Goal: Task Accomplishment & Management: Manage account settings

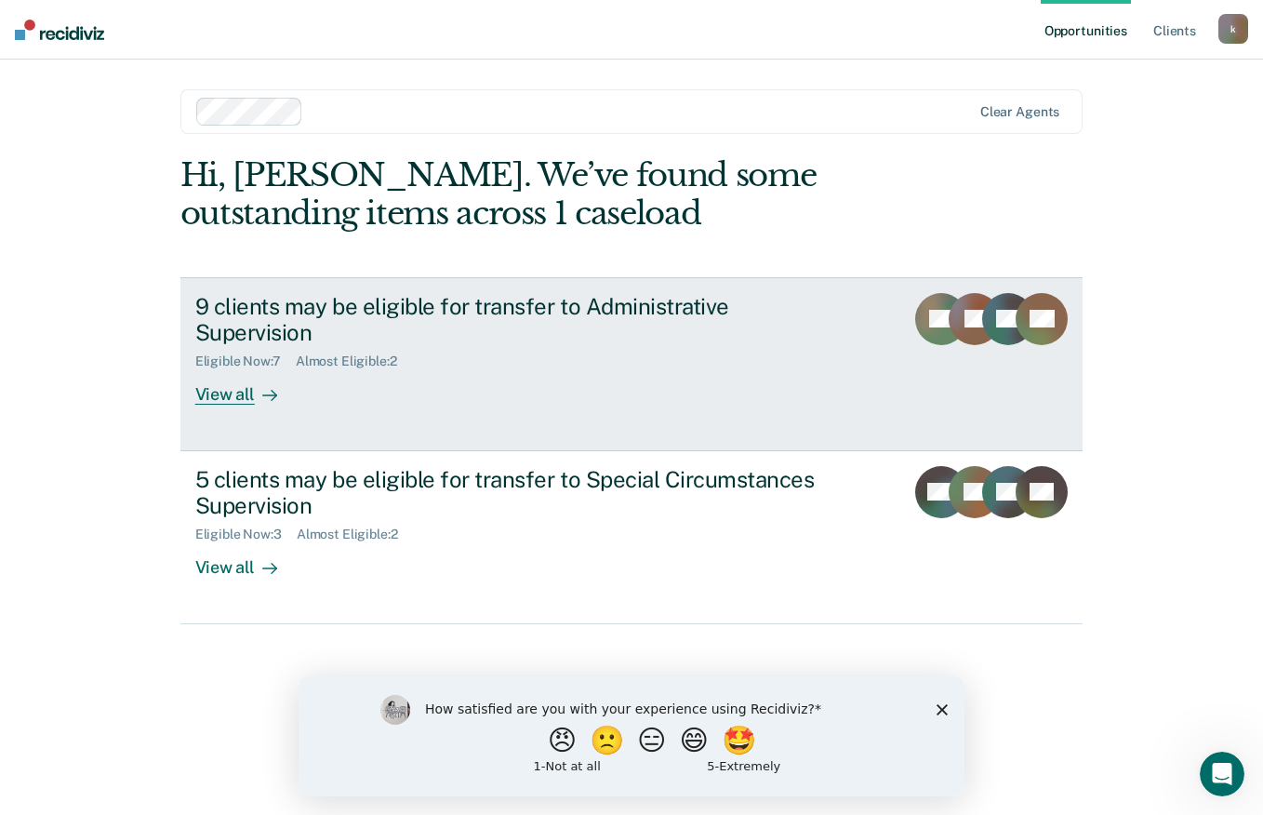
click at [1082, 332] on link "9 clients may be eligible for transfer to Administrative Supervision Eligible N…" at bounding box center [631, 364] width 903 height 174
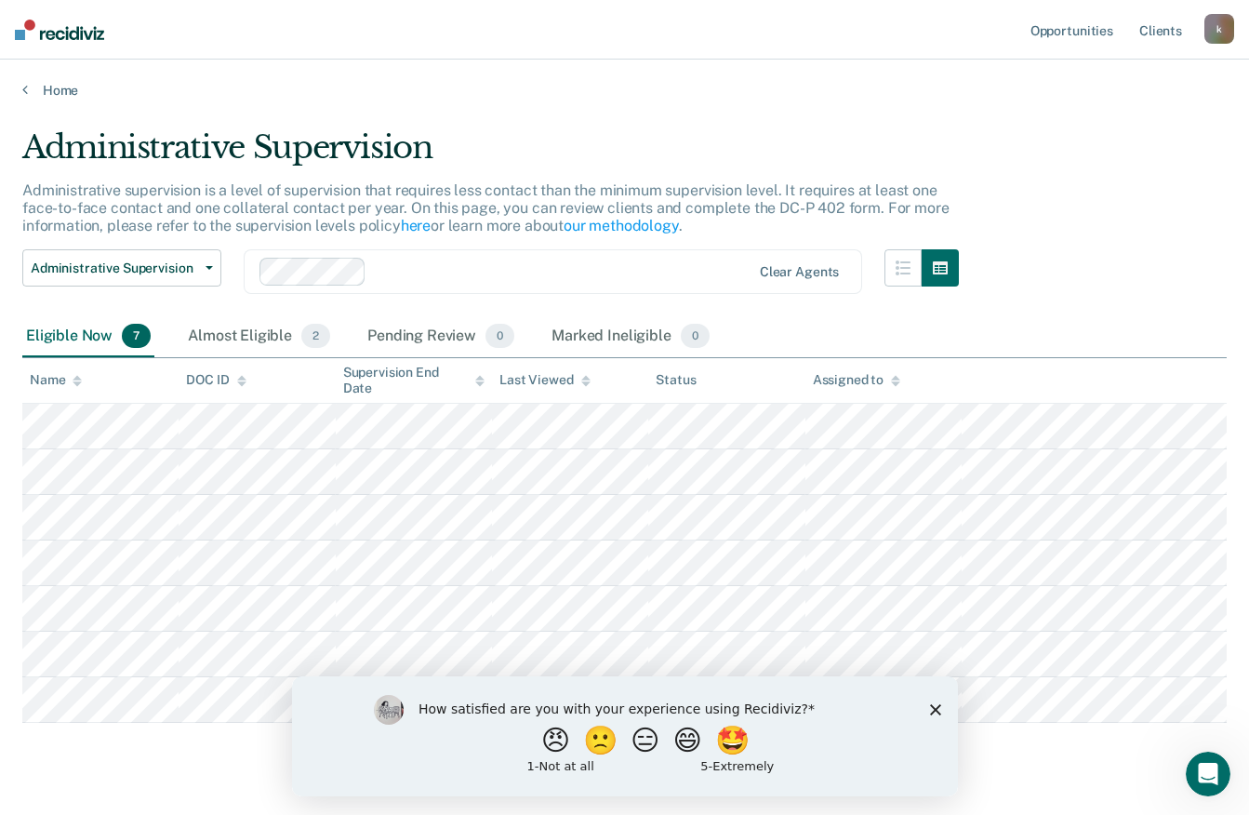
scroll to position [42, 0]
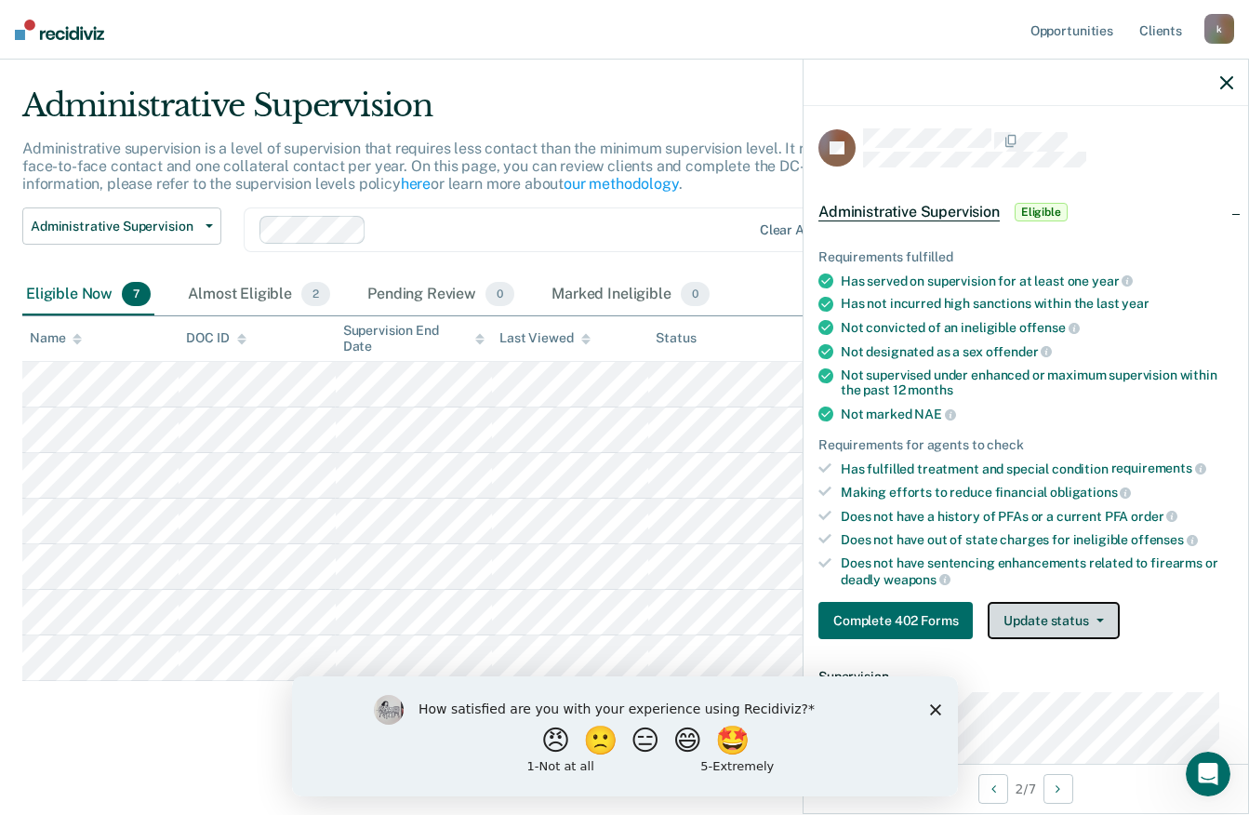
click at [1098, 602] on button "Update status" at bounding box center [1053, 620] width 131 height 37
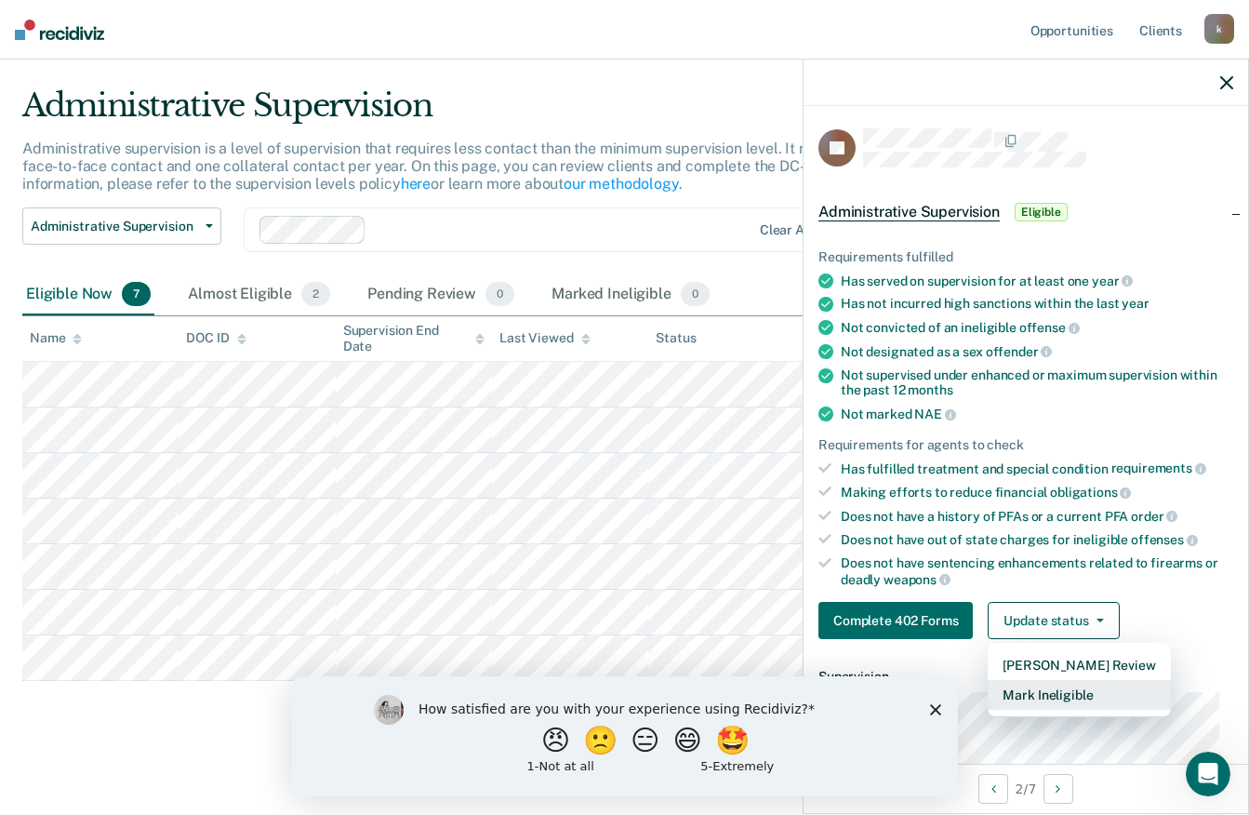
click at [1096, 689] on button "Mark Ineligible" at bounding box center [1079, 695] width 182 height 30
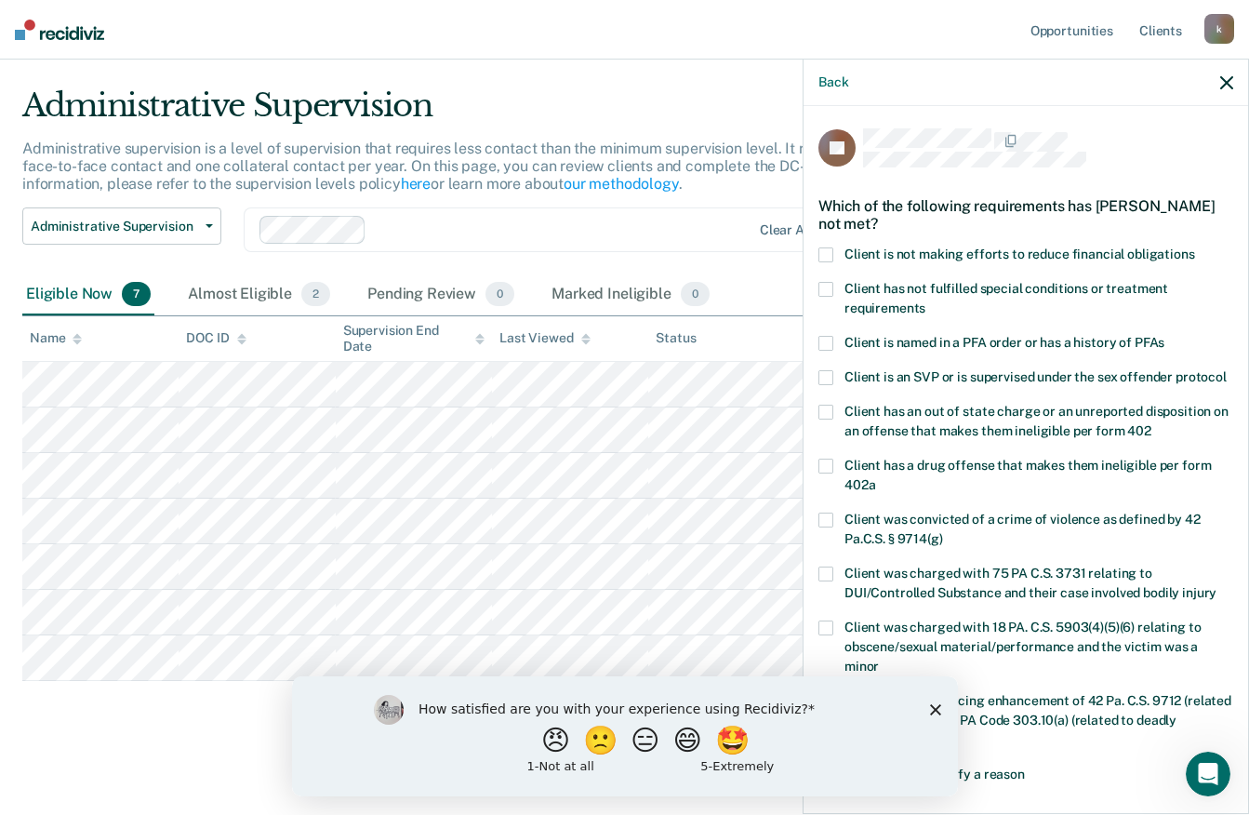
click at [822, 291] on span at bounding box center [825, 289] width 15 height 15
click at [925, 301] on input "Client has not fulfilled special conditions or treatment requirements" at bounding box center [925, 301] width 0 height 0
click at [975, 711] on span "Client has a sentencing enhancement of 42 Pa. C.S. 9712 (related to firearms) o…" at bounding box center [1037, 720] width 387 height 54
click at [901, 733] on input "Client has a sentencing enhancement of 42 Pa. C.S. 9712 (related to firearms) o…" at bounding box center [901, 733] width 0 height 0
click at [943, 718] on div "How satisfied are you with your experience using Recidiviz? 😠 🙁 😑 😄 🤩 1 - Not a…" at bounding box center [624, 735] width 666 height 120
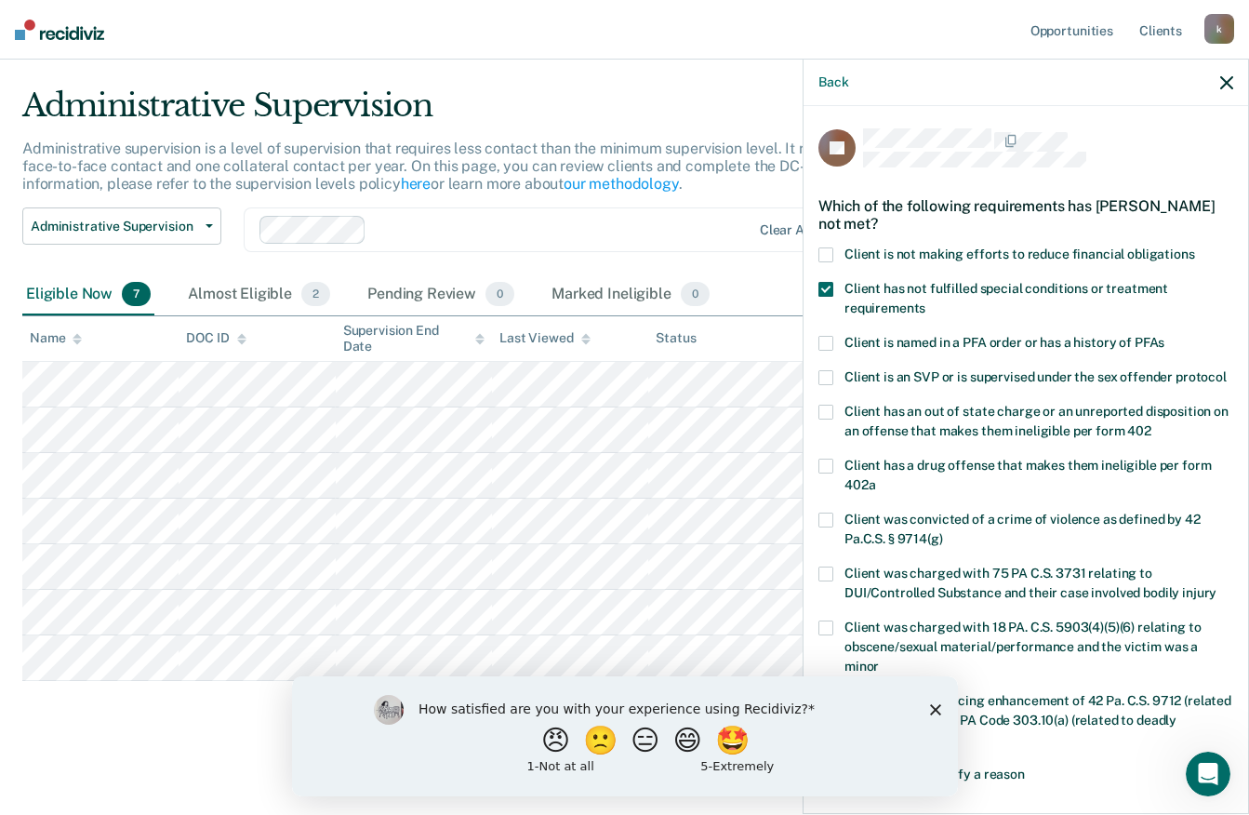
click at [938, 711] on icon "Close survey" at bounding box center [934, 708] width 11 height 11
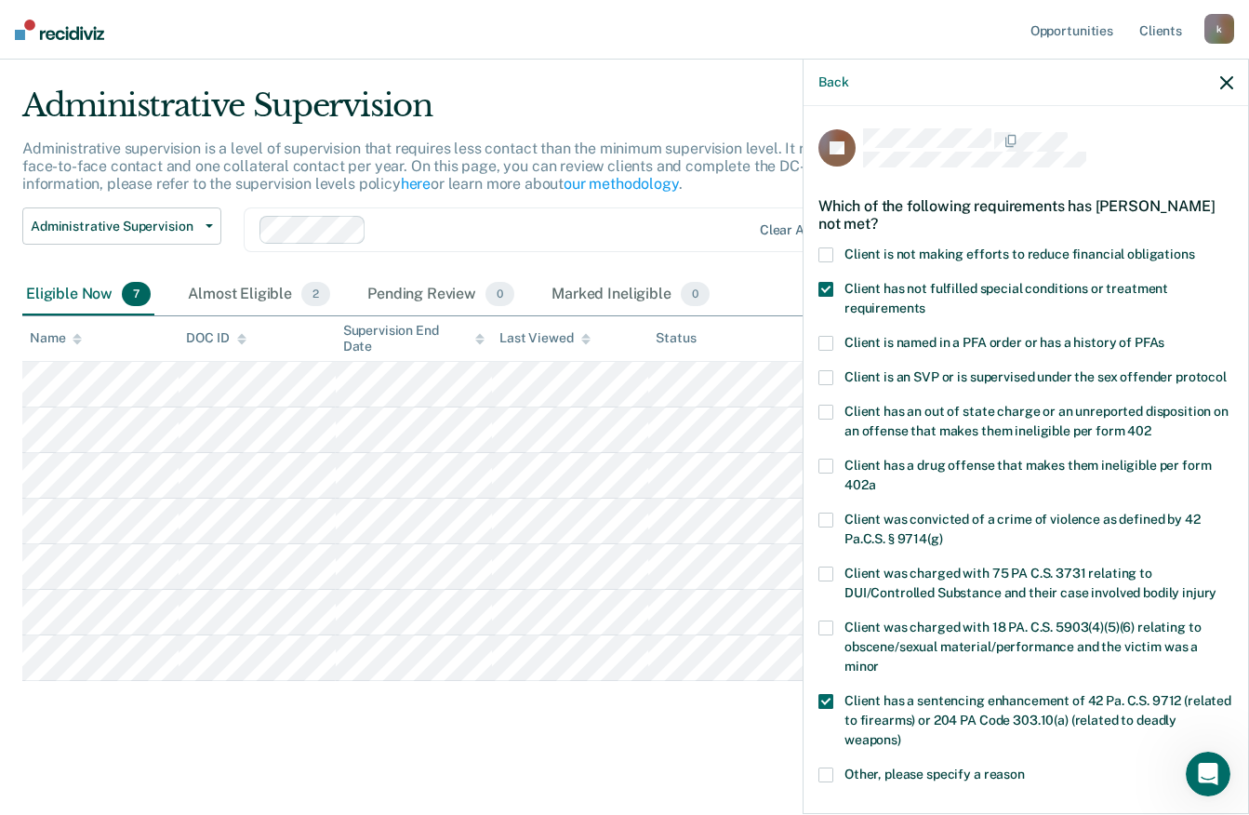
click at [832, 709] on span at bounding box center [825, 701] width 15 height 15
click at [901, 733] on input "Client has a sentencing enhancement of 42 Pa. C.S. 9712 (related to firearms) o…" at bounding box center [901, 733] width 0 height 0
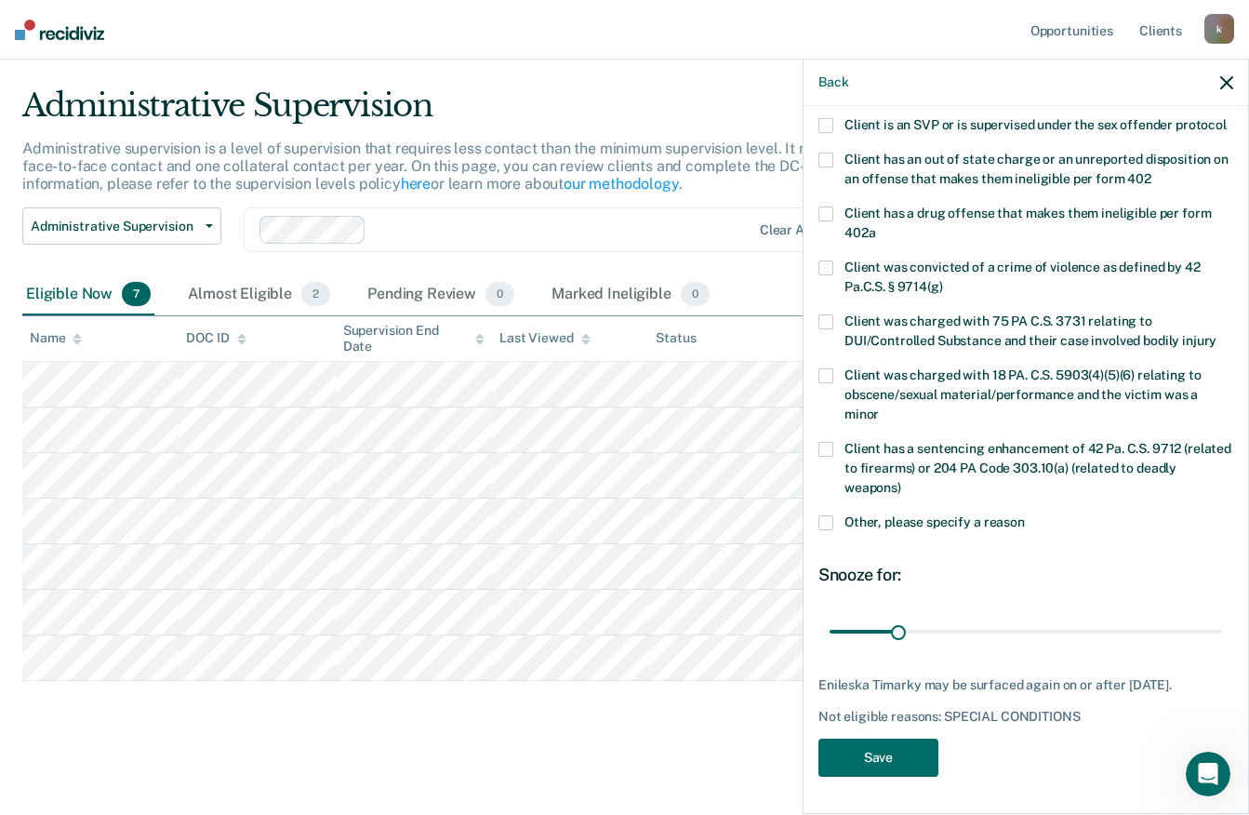
scroll to position [286, 0]
type input "111"
click at [908, 762] on button "Save" at bounding box center [878, 757] width 120 height 38
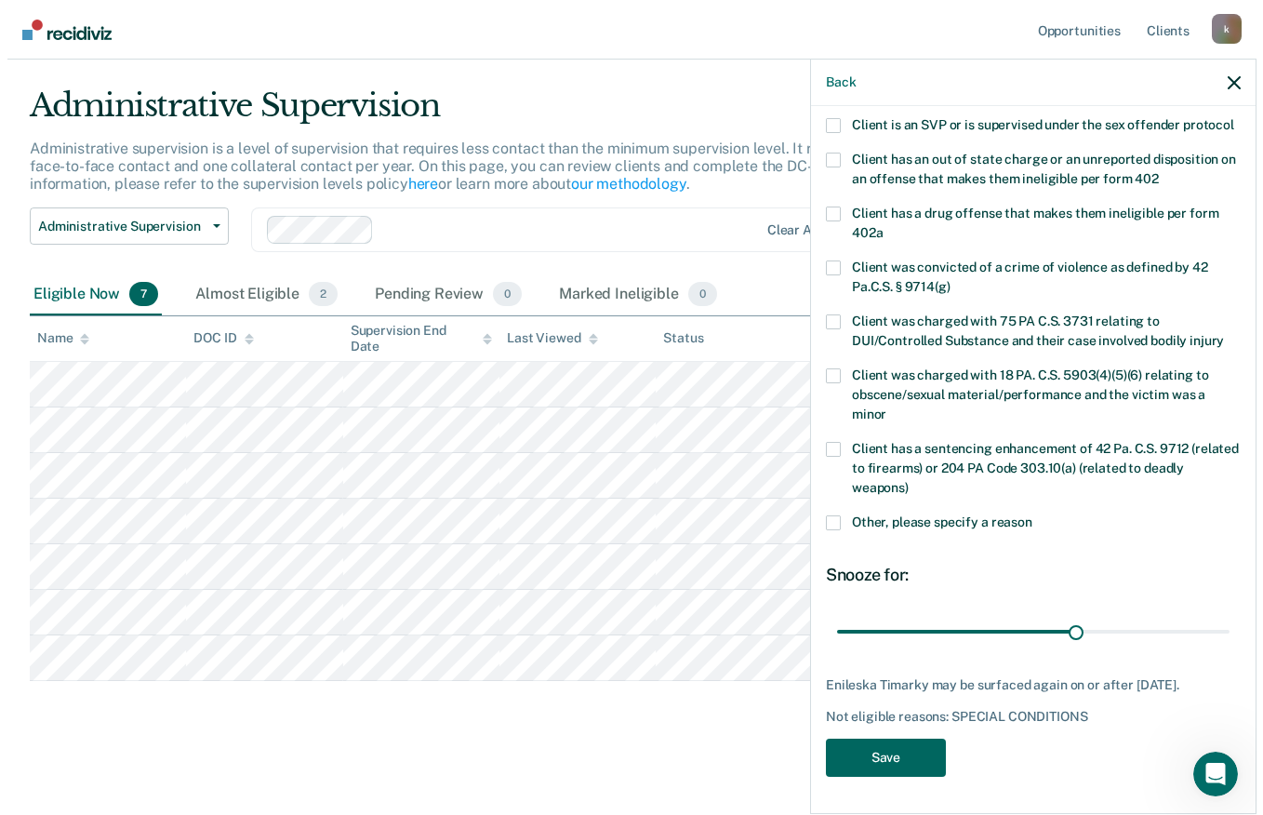
scroll to position [0, 0]
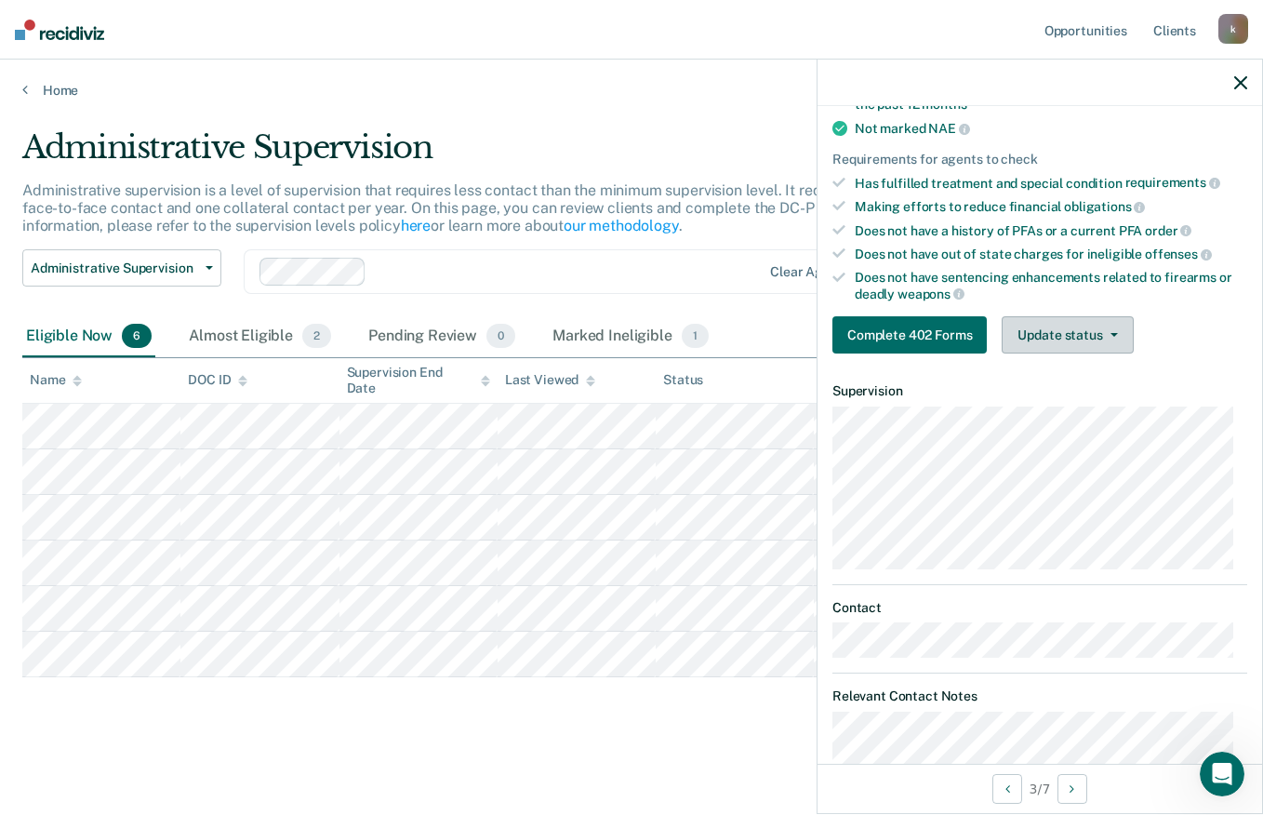
click at [1106, 333] on span "button" at bounding box center [1110, 335] width 15 height 4
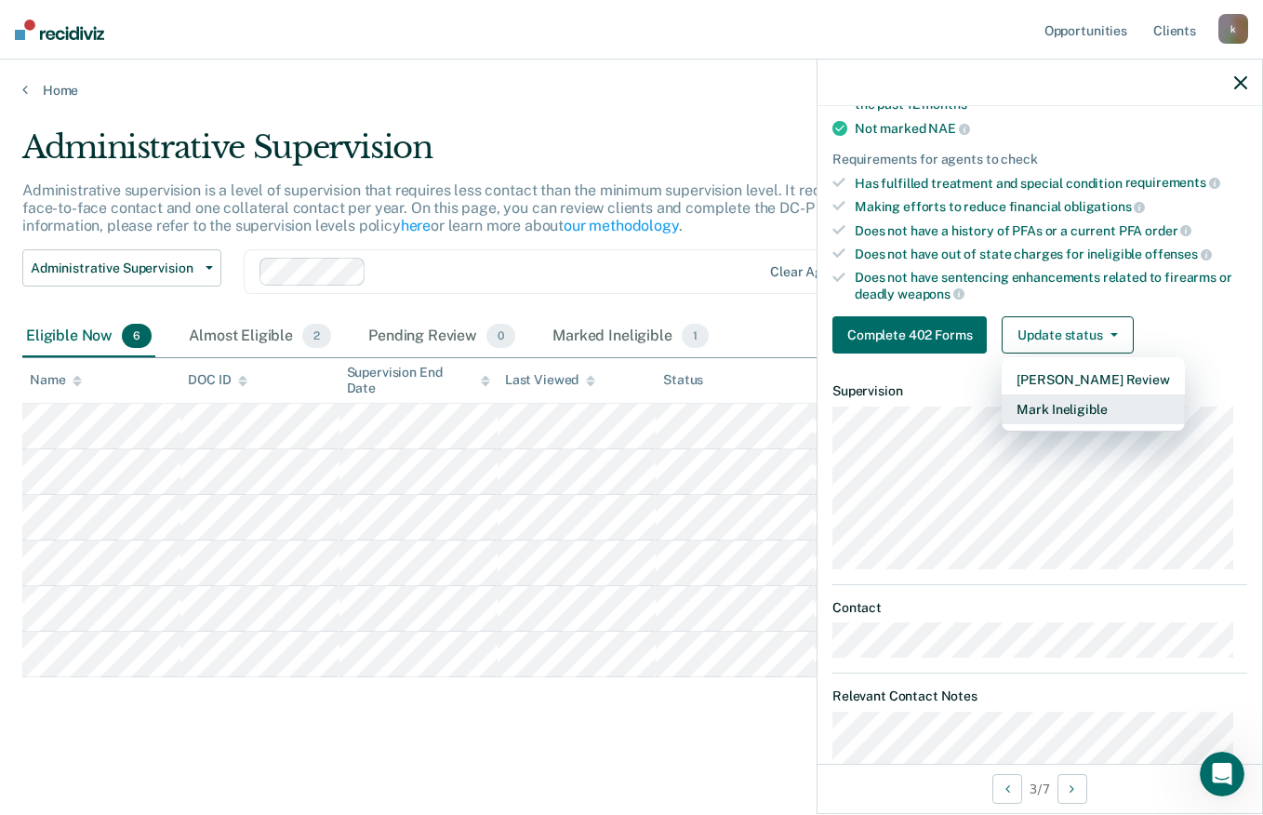
click at [1096, 418] on button "Mark Ineligible" at bounding box center [1093, 409] width 182 height 30
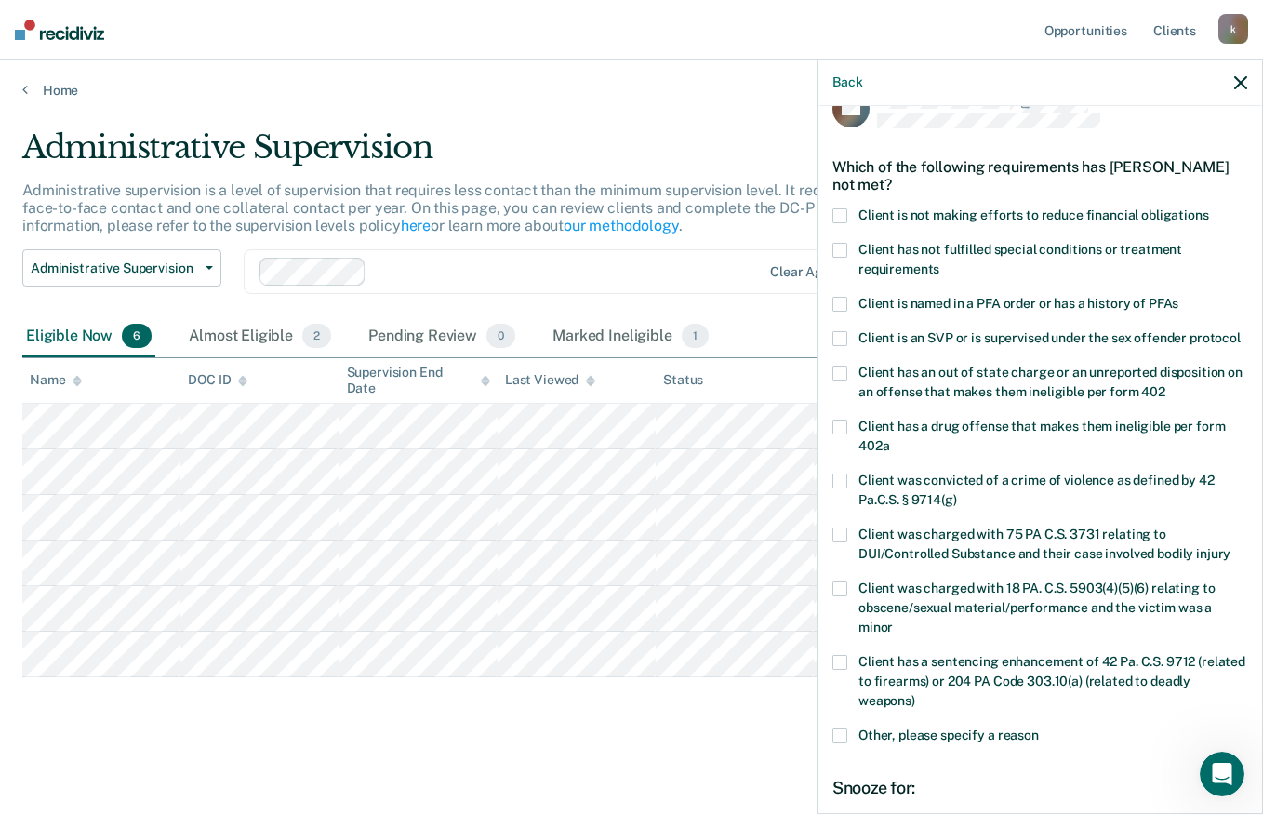
scroll to position [38, 0]
click at [1137, 253] on span "Client has not fulfilled special conditions or treatment requirements" at bounding box center [1020, 260] width 324 height 34
click at [939, 263] on input "Client has not fulfilled special conditions or treatment requirements" at bounding box center [939, 263] width 0 height 0
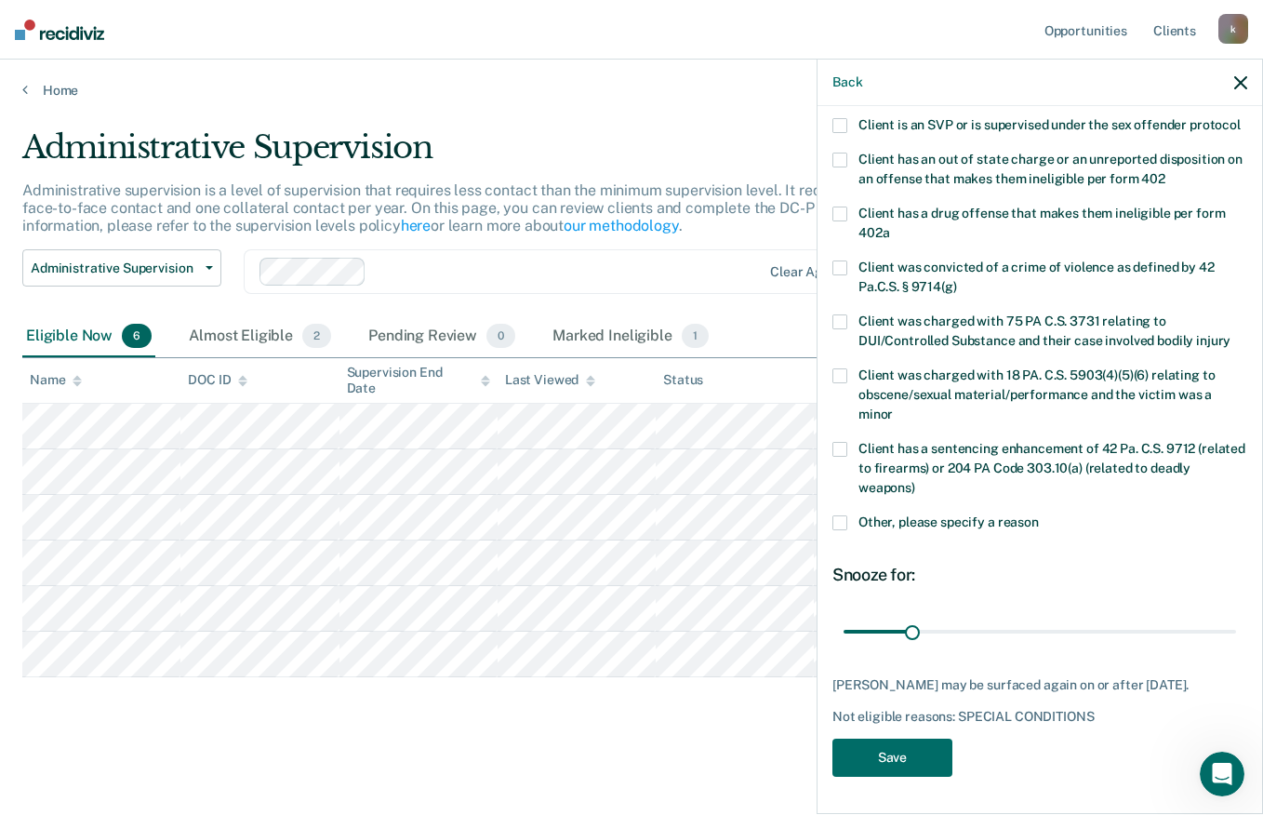
scroll to position [279, 0]
type input "120"
click at [916, 751] on button "Save" at bounding box center [892, 757] width 120 height 38
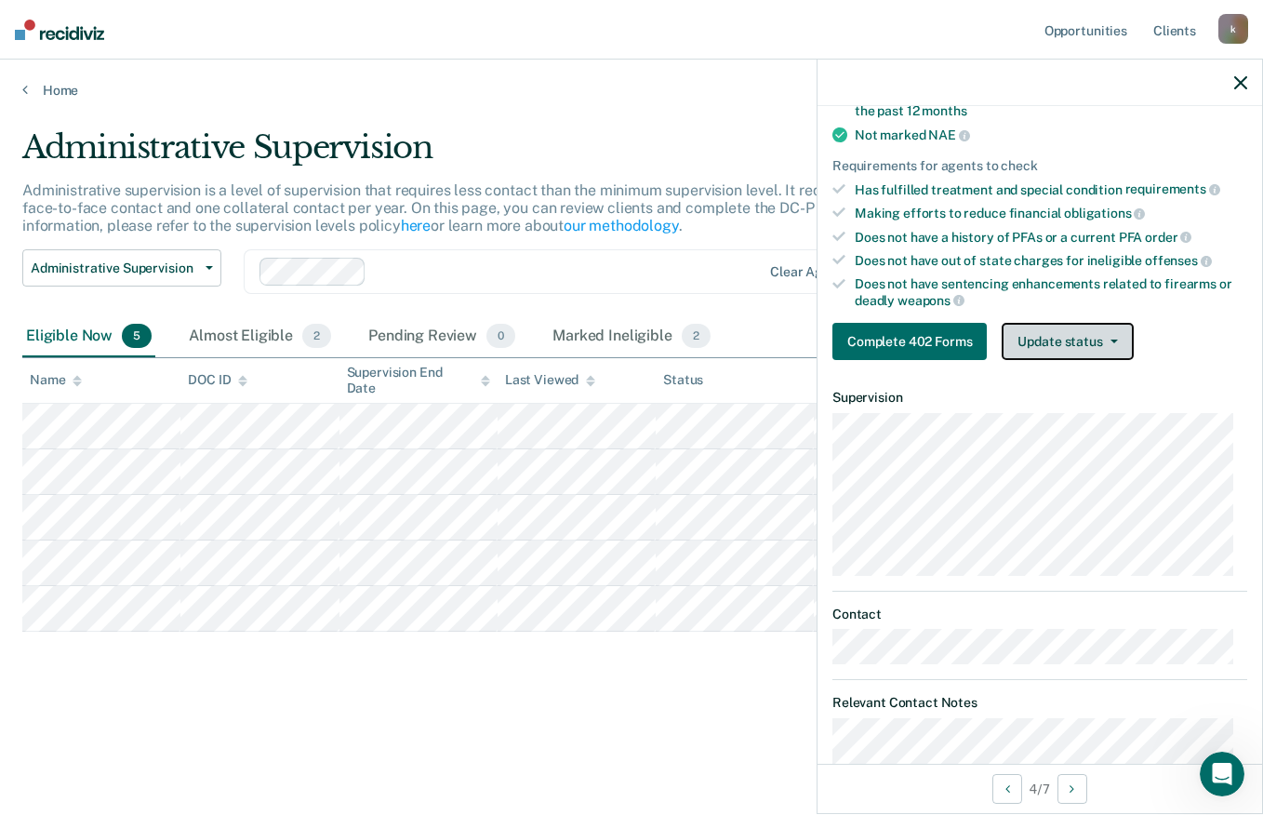
click at [1110, 339] on icon "button" at bounding box center [1113, 341] width 7 height 4
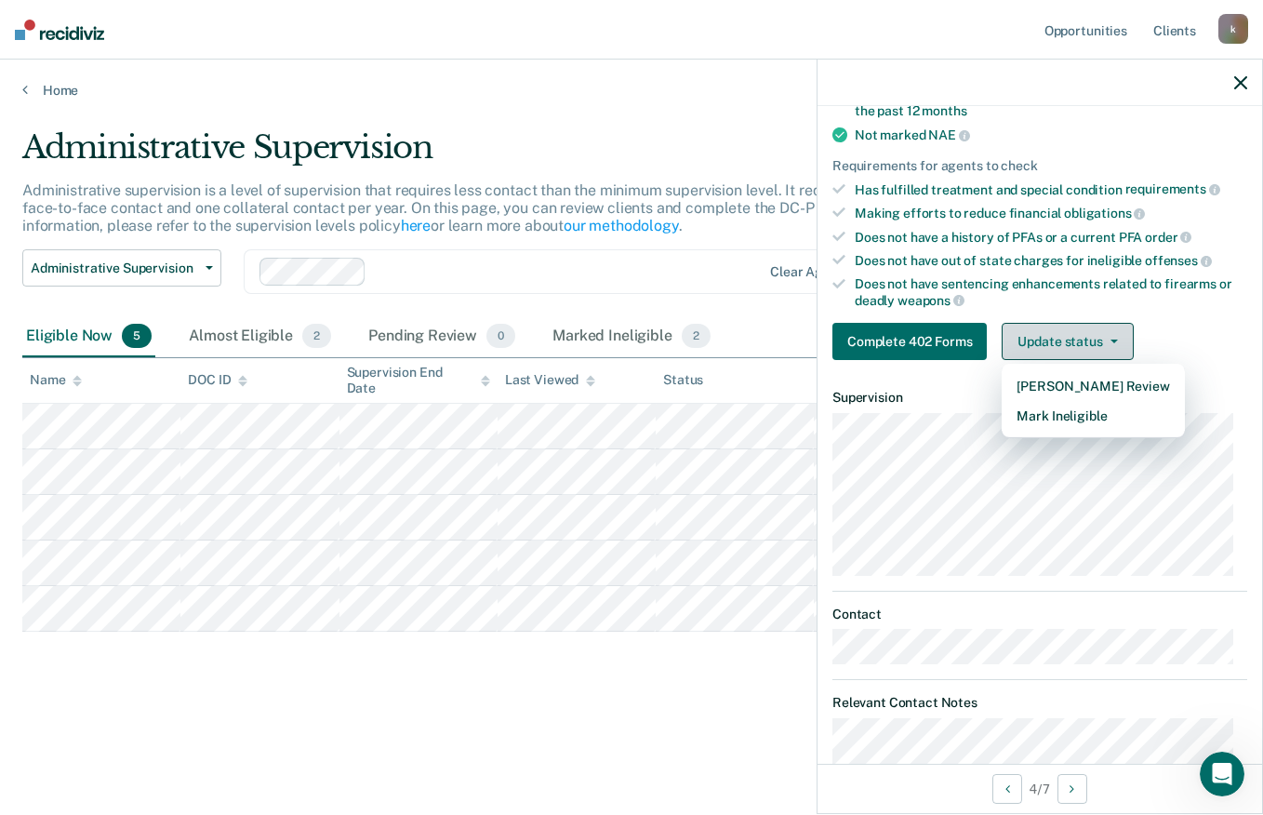
click at [1102, 416] on button "Mark Ineligible" at bounding box center [1093, 416] width 182 height 30
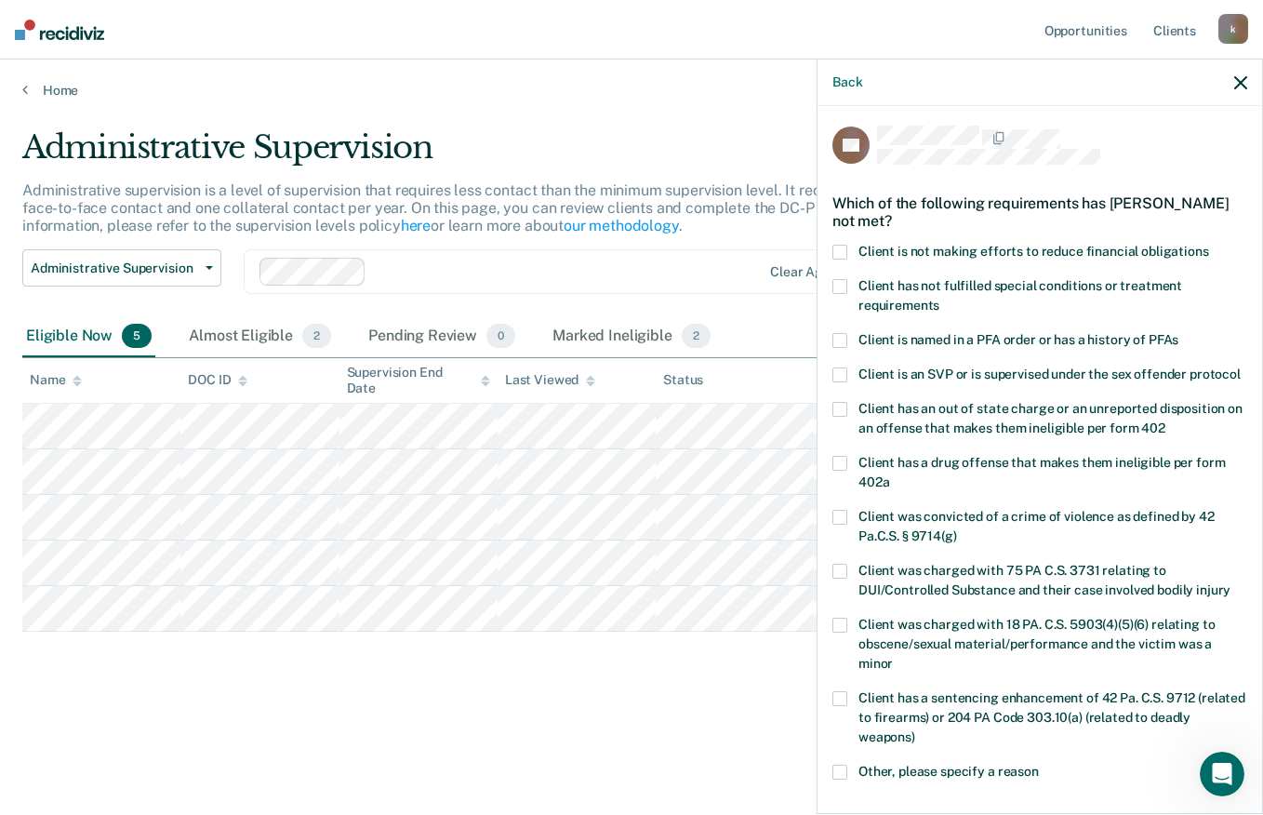
scroll to position [0, 0]
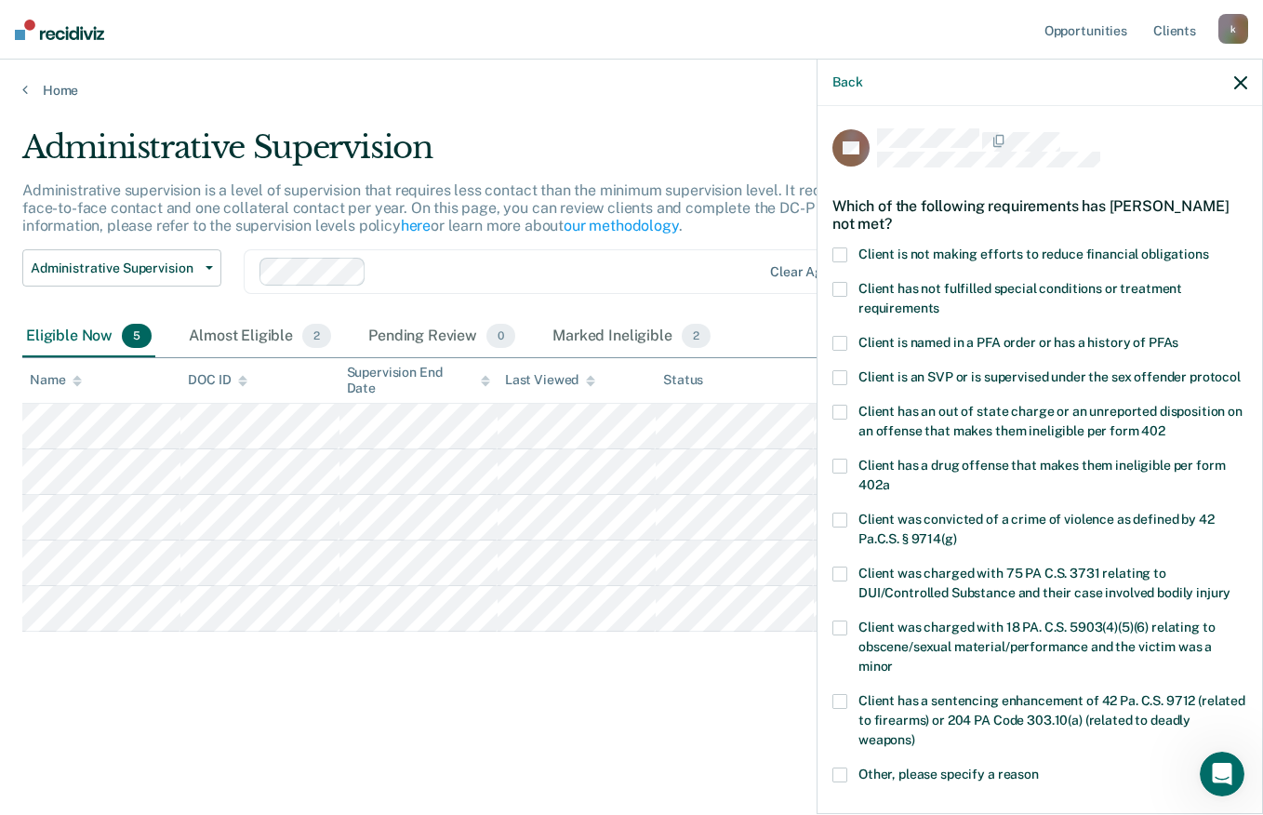
click at [1158, 287] on span "Client has not fulfilled special conditions or treatment requirements" at bounding box center [1020, 298] width 324 height 34
click at [939, 301] on input "Client has not fulfilled special conditions or treatment requirements" at bounding box center [939, 301] width 0 height 0
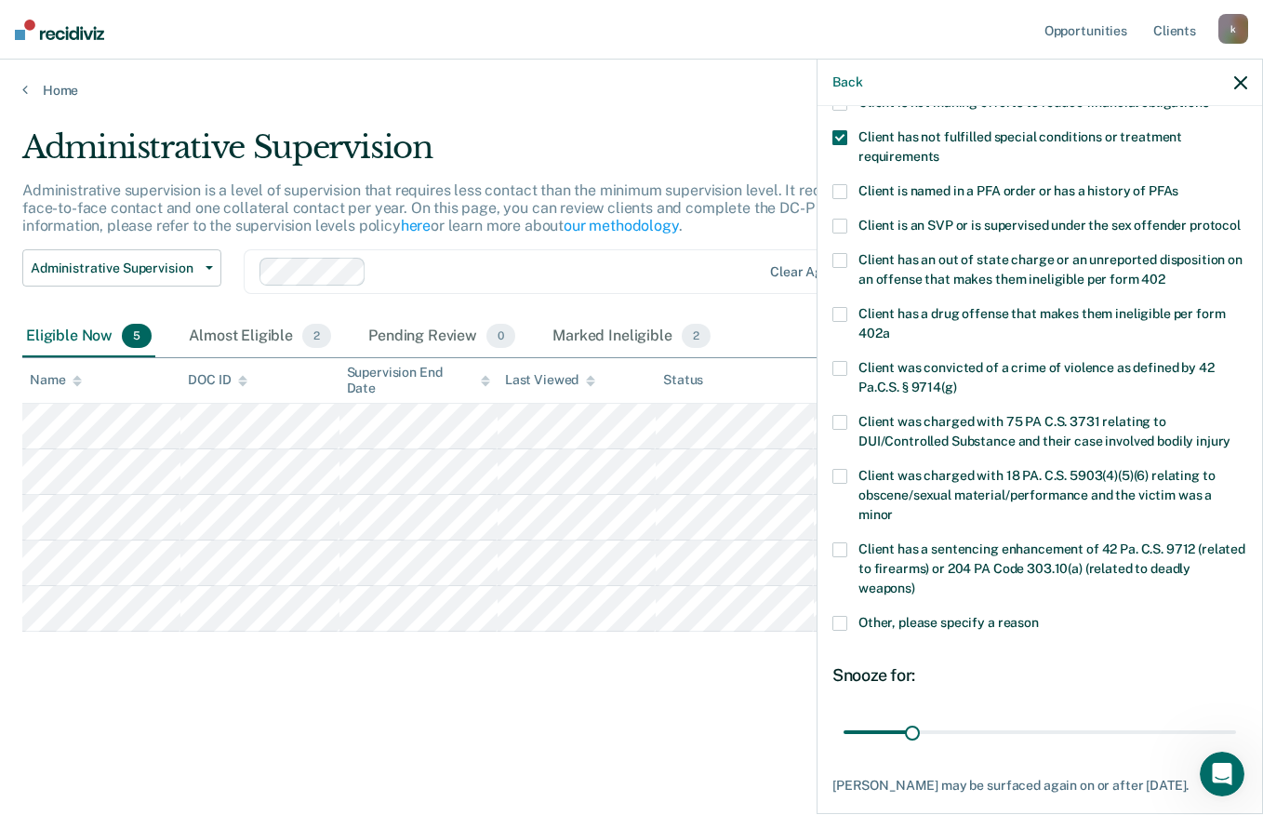
scroll to position [270, 0]
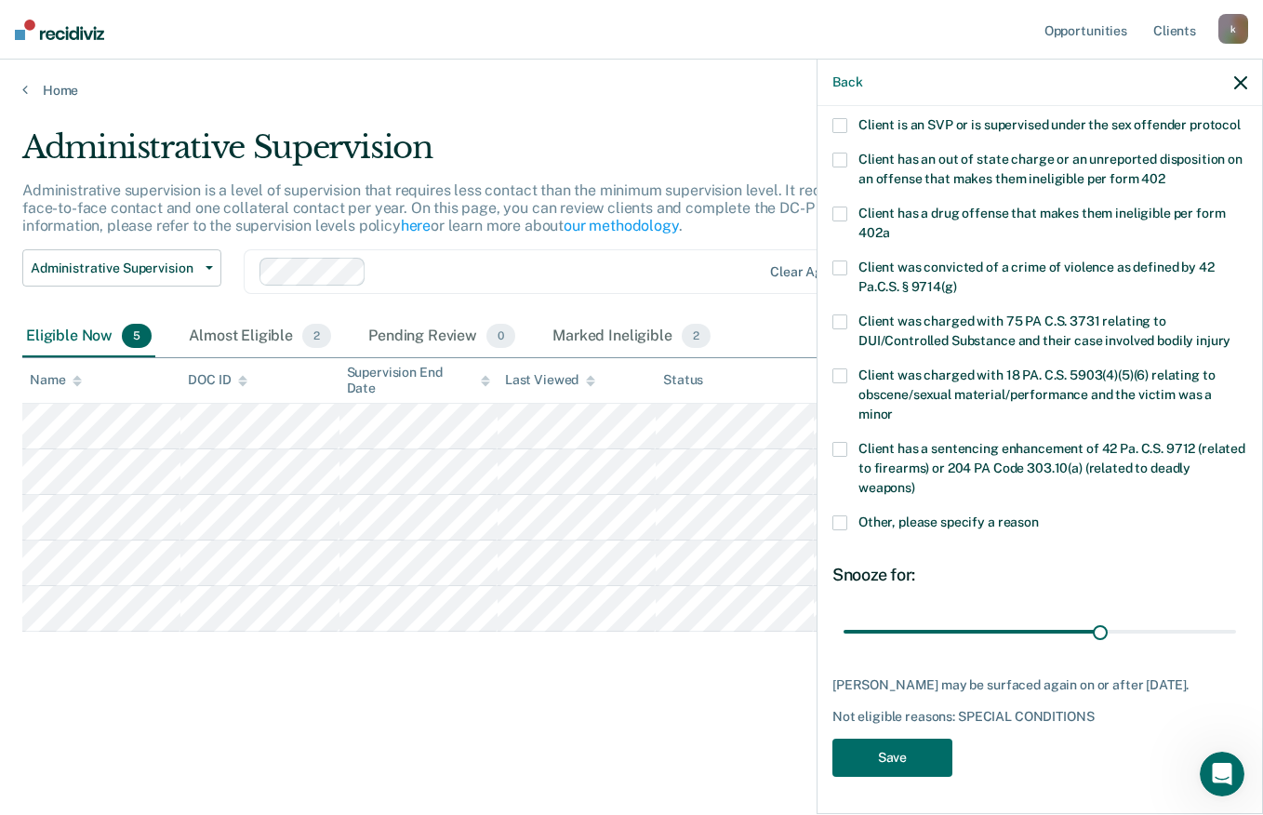
type input "119"
click at [926, 765] on button "Save" at bounding box center [892, 757] width 120 height 38
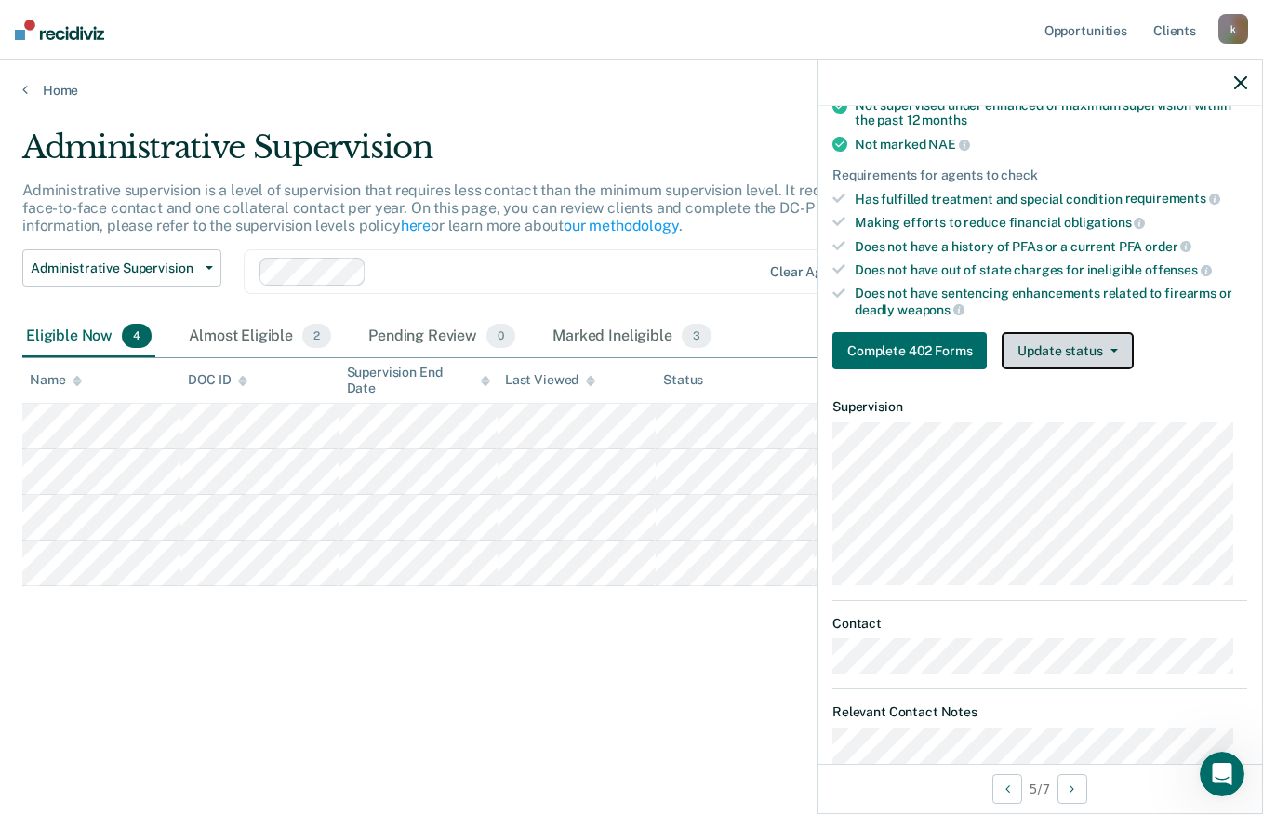
click at [1097, 353] on button "Update status" at bounding box center [1067, 350] width 131 height 37
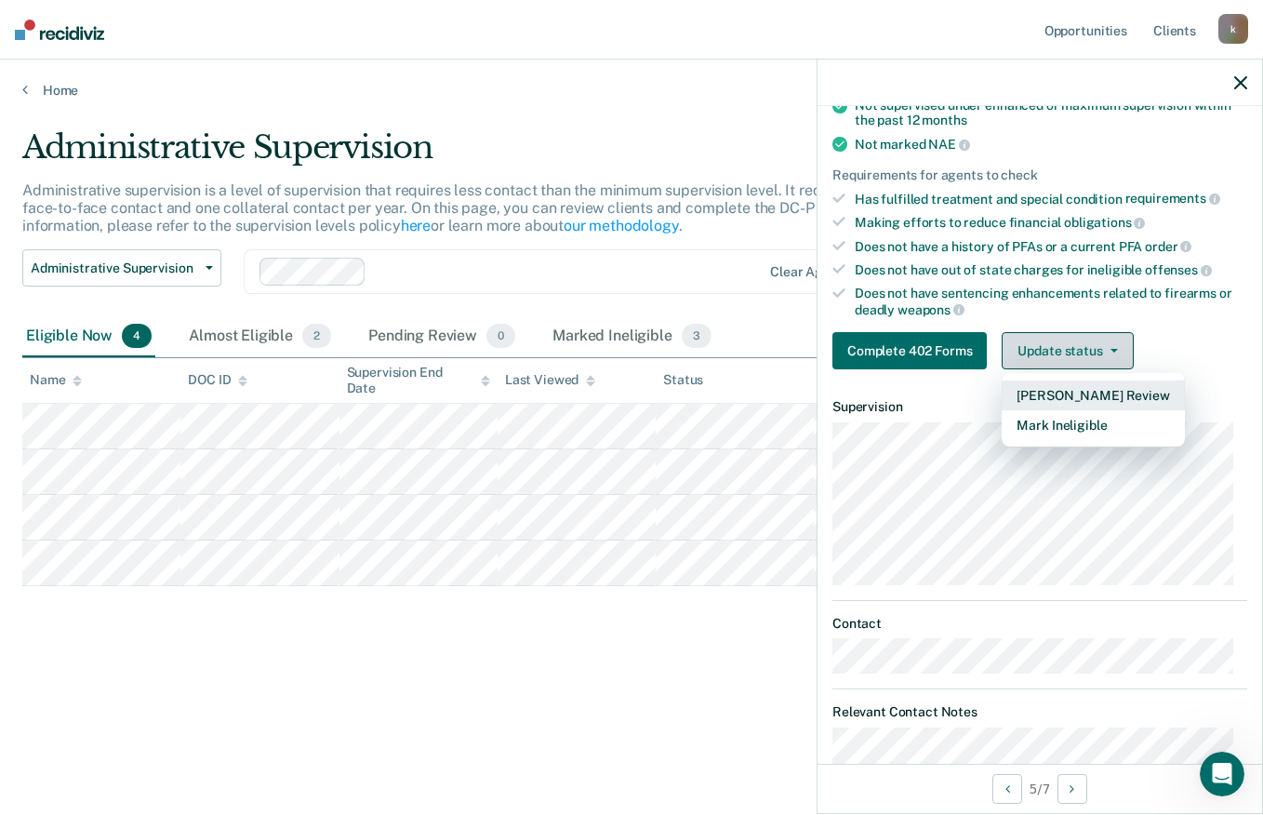
click at [1103, 431] on button "Mark Ineligible" at bounding box center [1093, 425] width 182 height 30
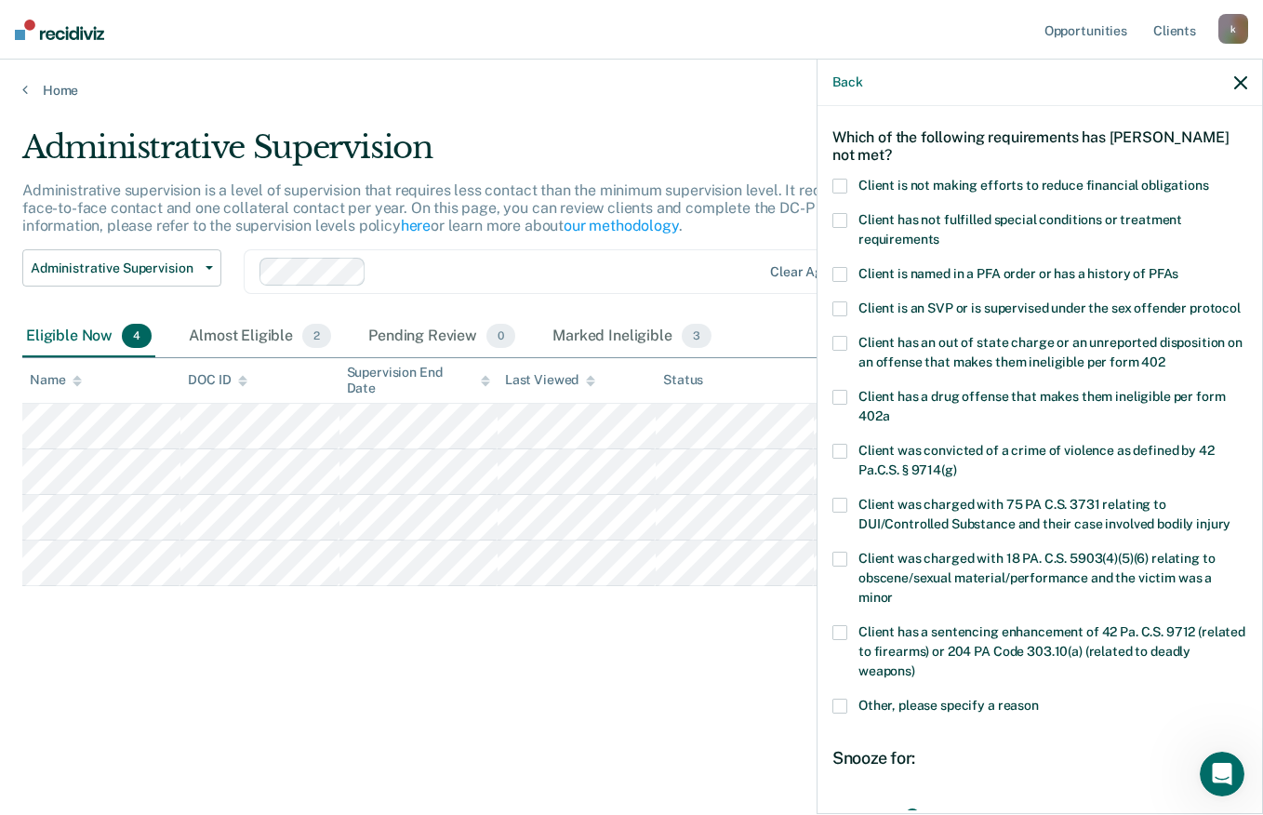
scroll to position [64, 0]
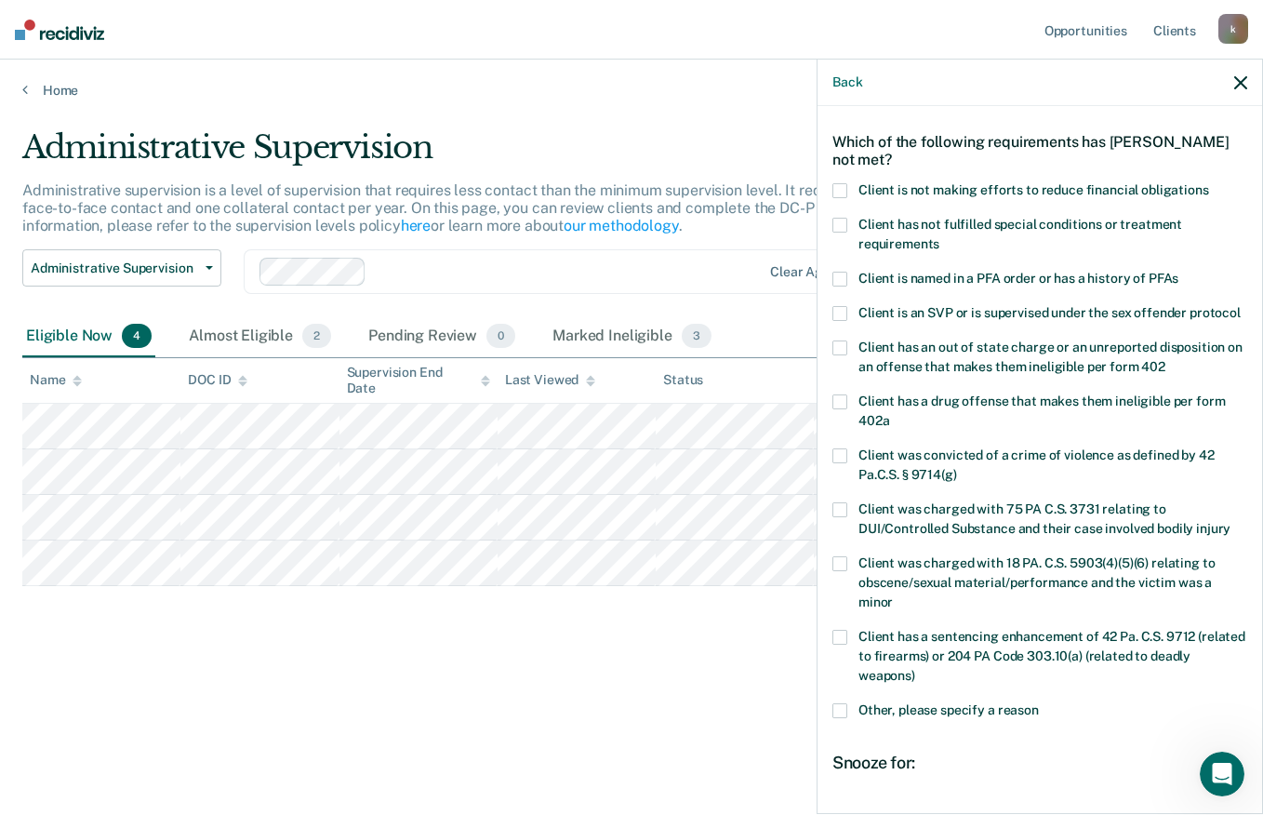
click at [1133, 221] on span "Client has not fulfilled special conditions or treatment requirements" at bounding box center [1020, 234] width 324 height 34
click at [939, 237] on input "Client has not fulfilled special conditions or treatment requirements" at bounding box center [939, 237] width 0 height 0
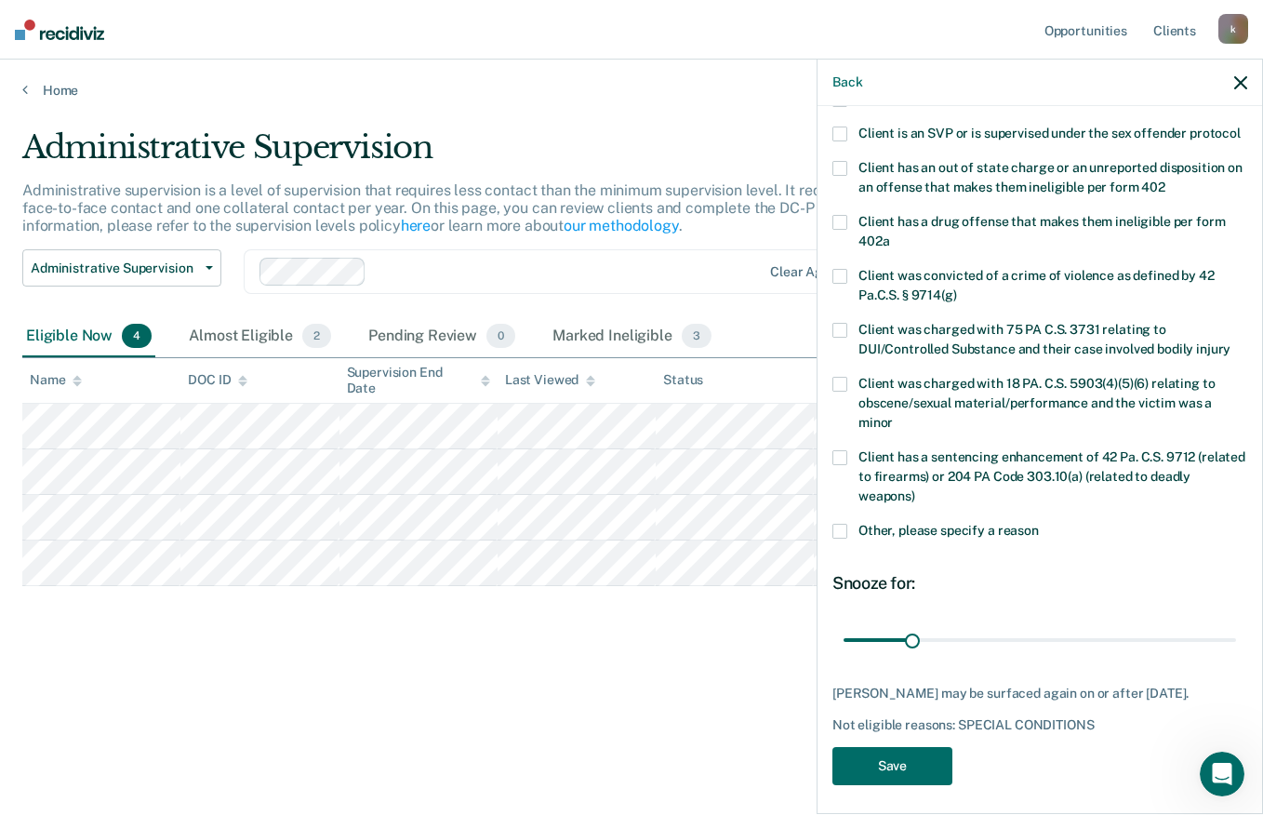
scroll to position [248, 0]
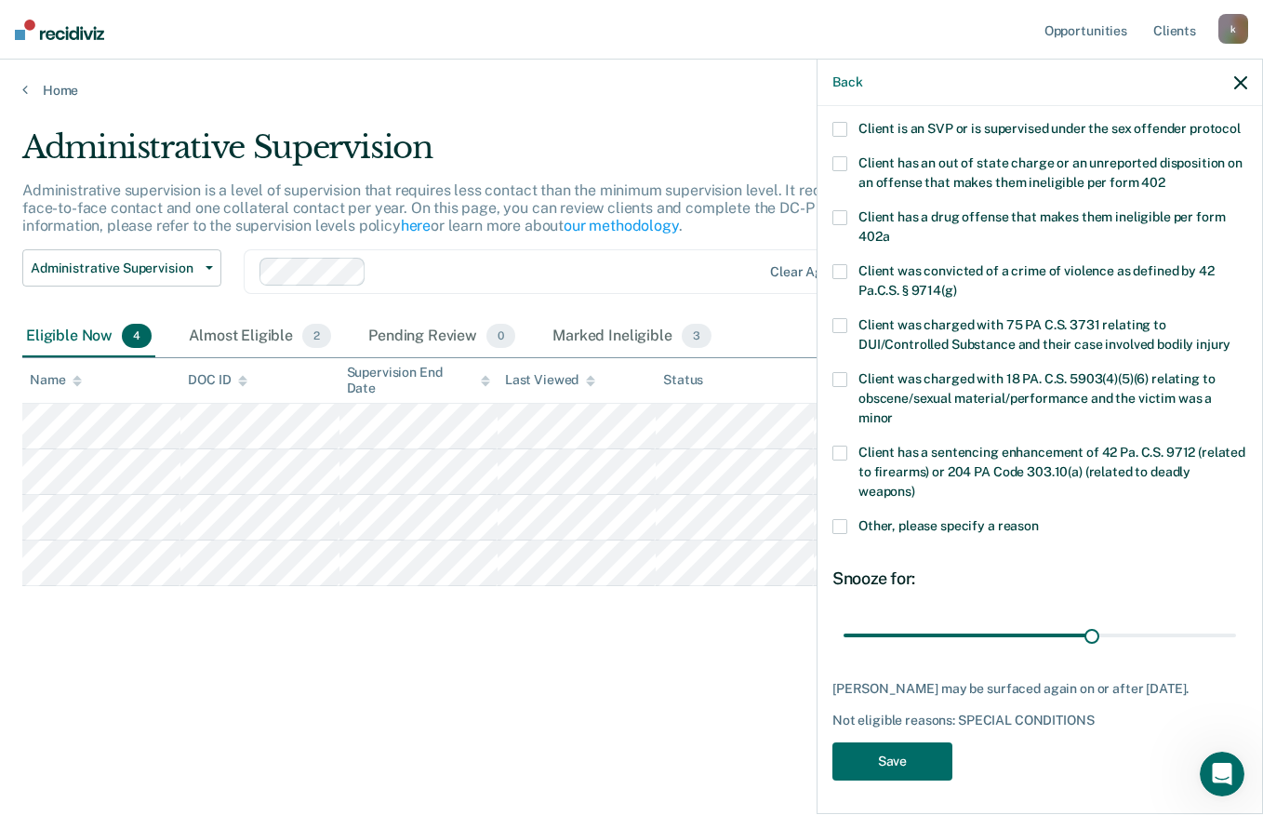
type input "115"
click at [914, 780] on button "Save" at bounding box center [892, 761] width 120 height 38
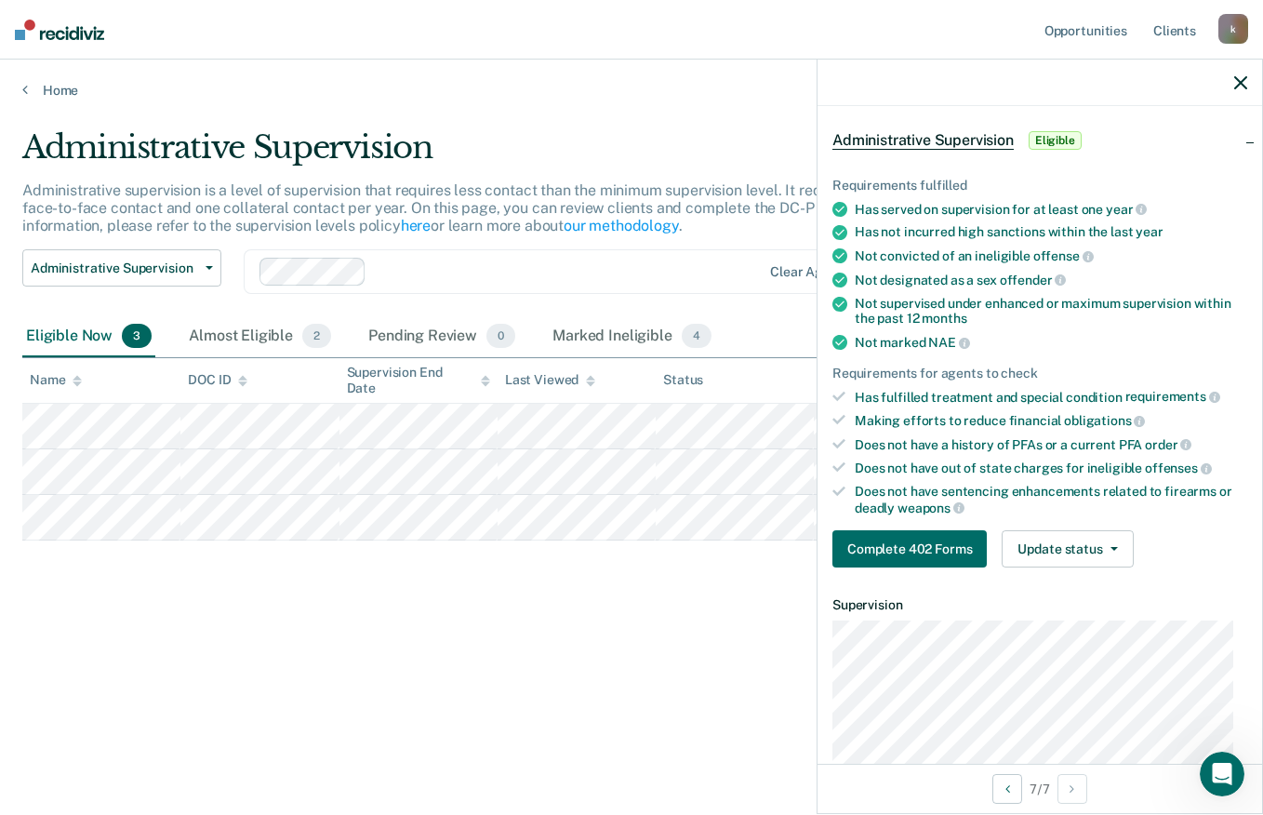
scroll to position [33, 0]
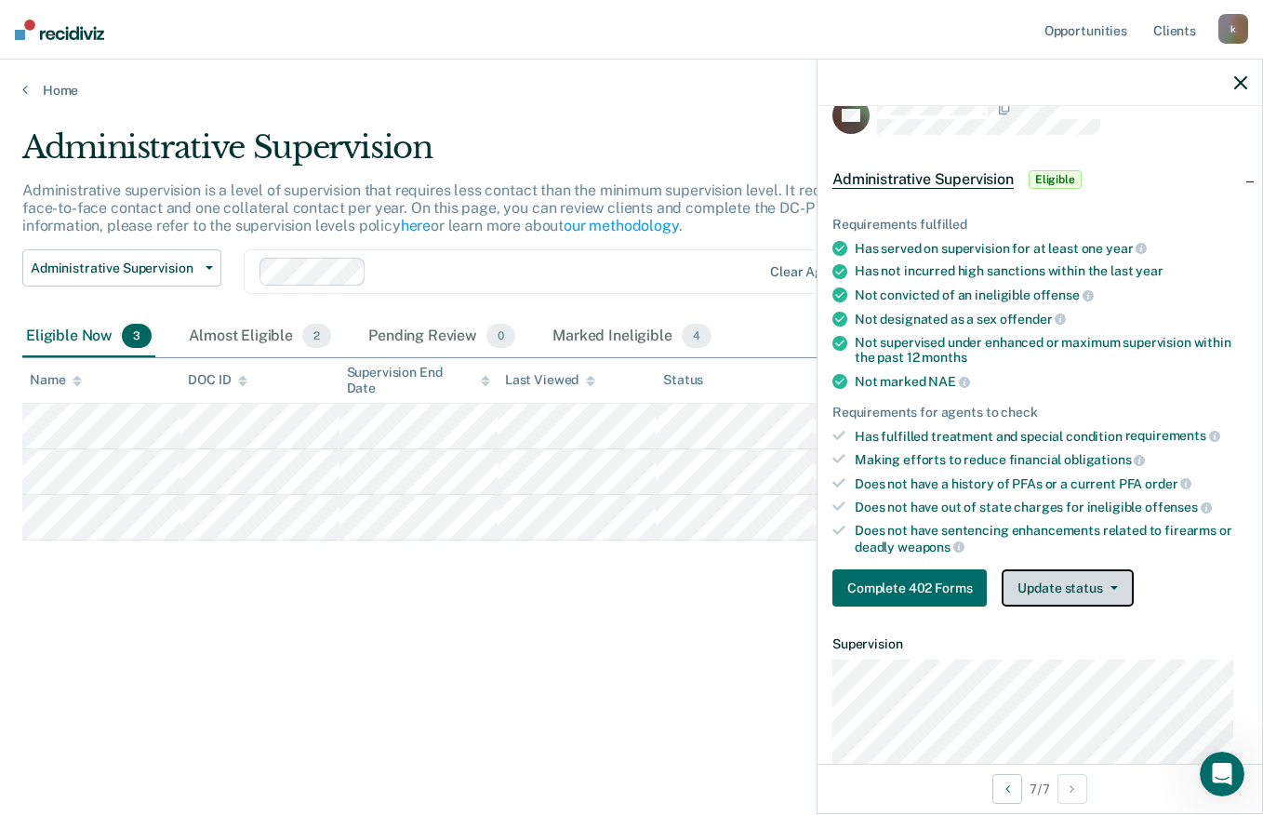
click at [1082, 575] on button "Update status" at bounding box center [1067, 587] width 131 height 37
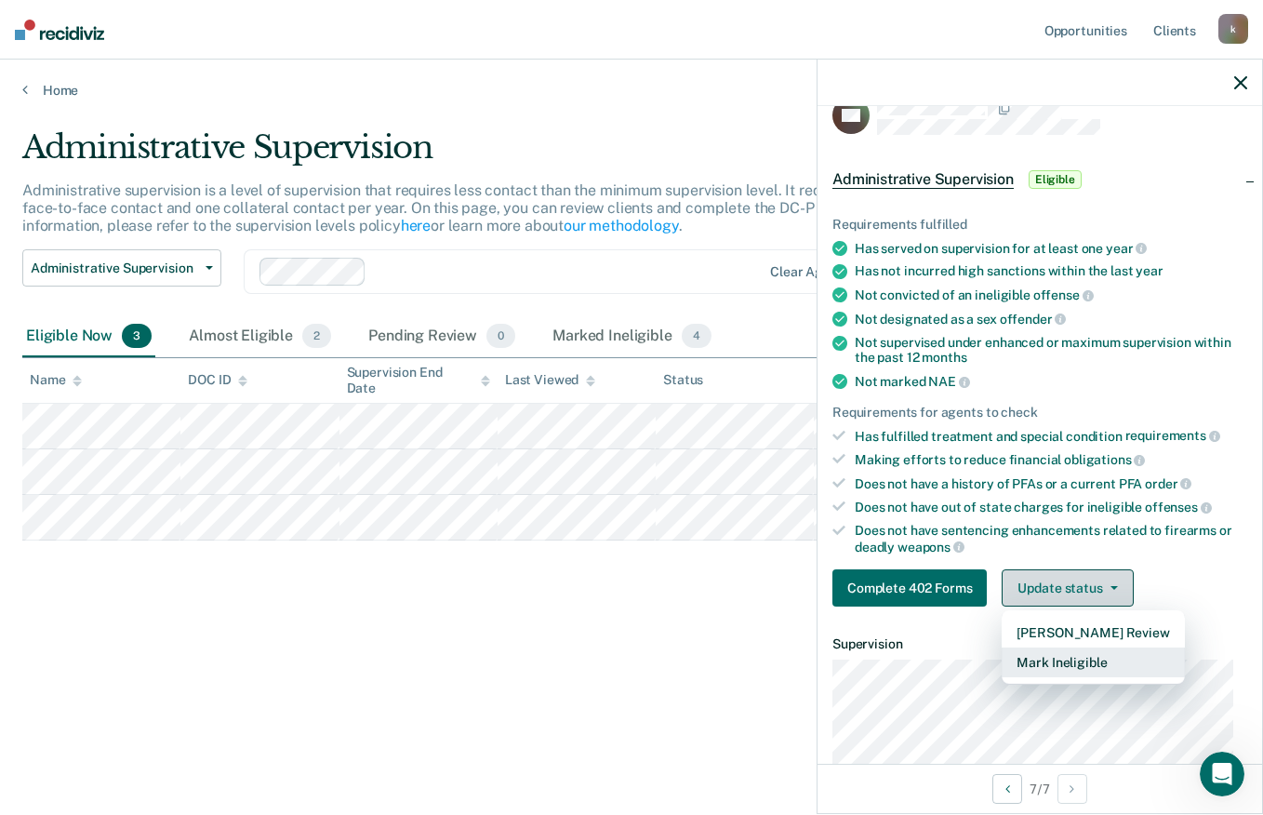
click at [1048, 657] on button "Mark Ineligible" at bounding box center [1093, 662] width 182 height 30
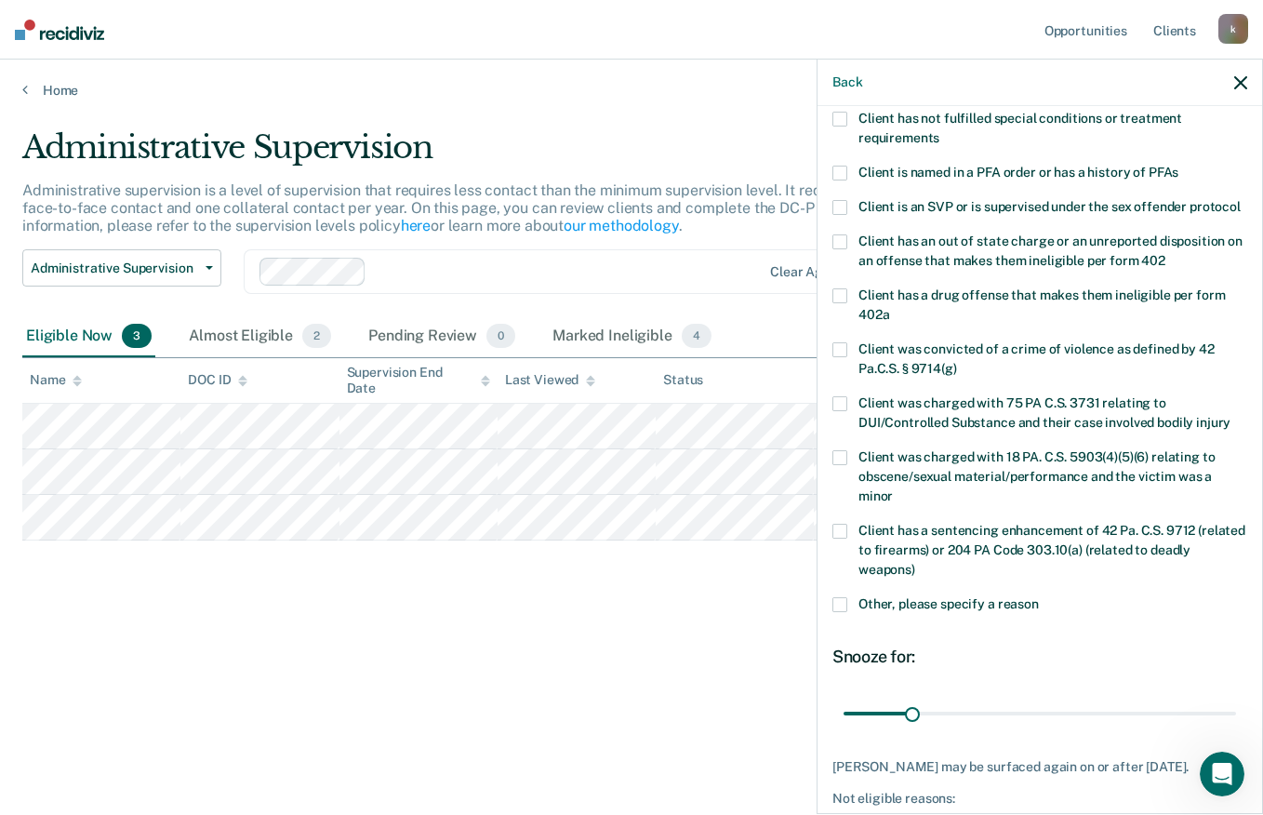
scroll to position [169, 0]
click at [845, 613] on span at bounding box center [839, 605] width 15 height 15
click at [1039, 598] on input "Other, please specify a reason" at bounding box center [1039, 598] width 0 height 0
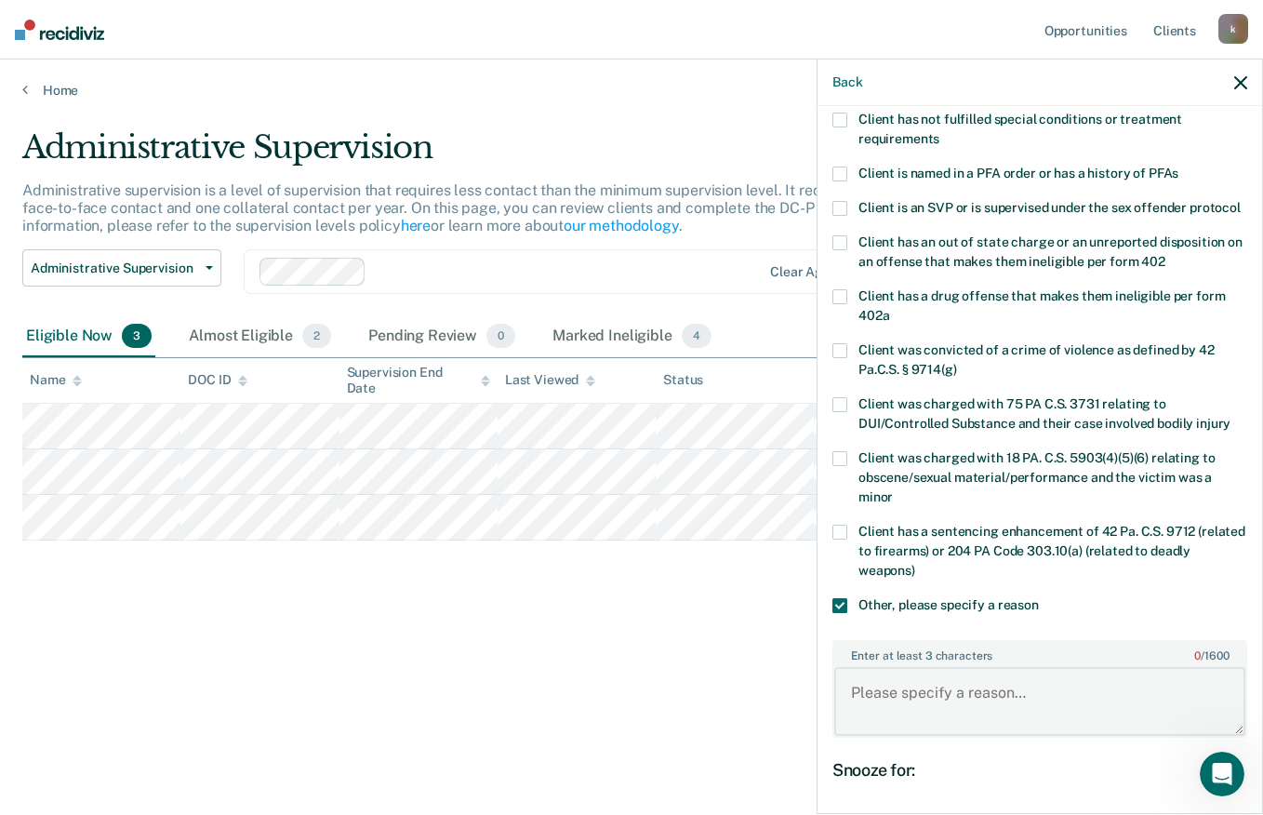
click at [1061, 711] on textarea "Enter at least 3 characters 0 / 1600" at bounding box center [1039, 701] width 411 height 69
click at [1076, 705] on textarea "Enter at least 3 characters 0 / 1600" at bounding box center [1039, 701] width 411 height 69
type textarea "Recently obtained home plan outside of a halfway house will reinvestigate [DATE]"
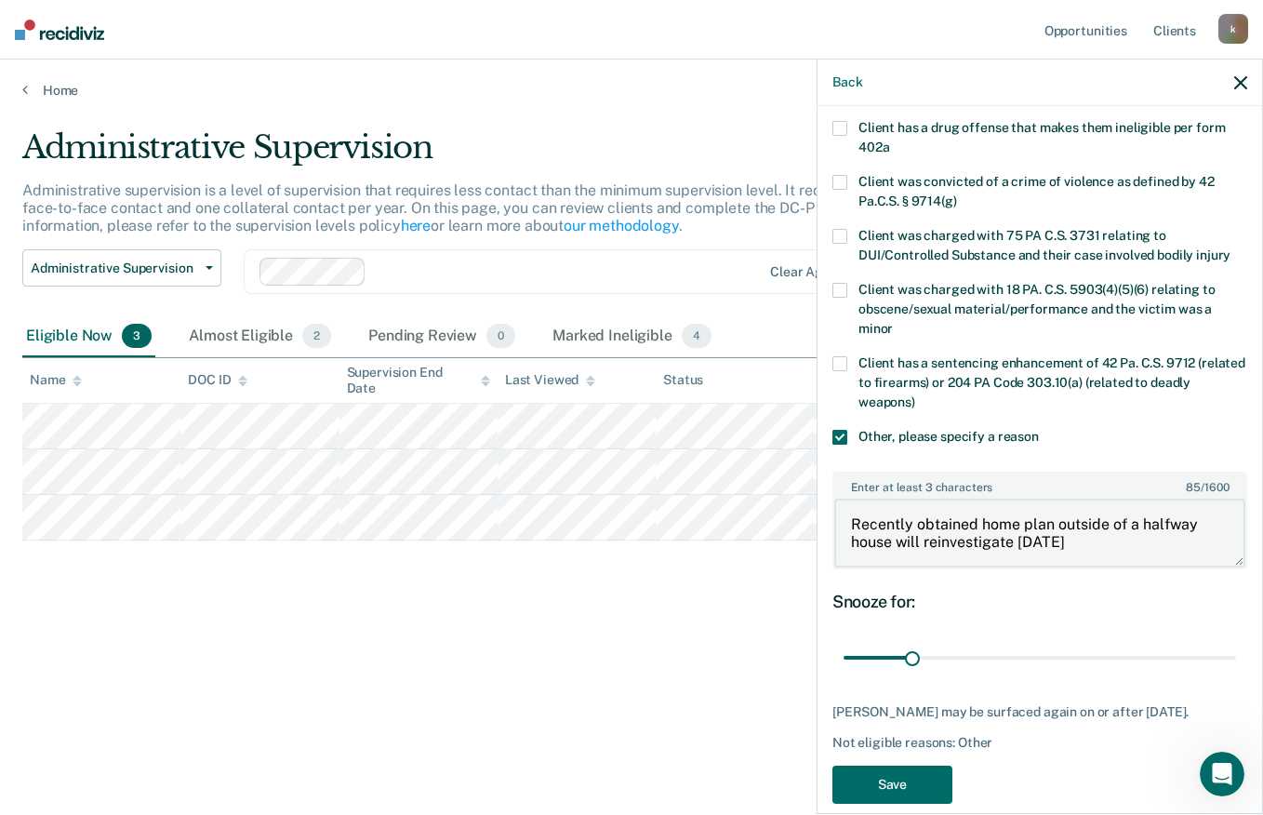
scroll to position [341, 0]
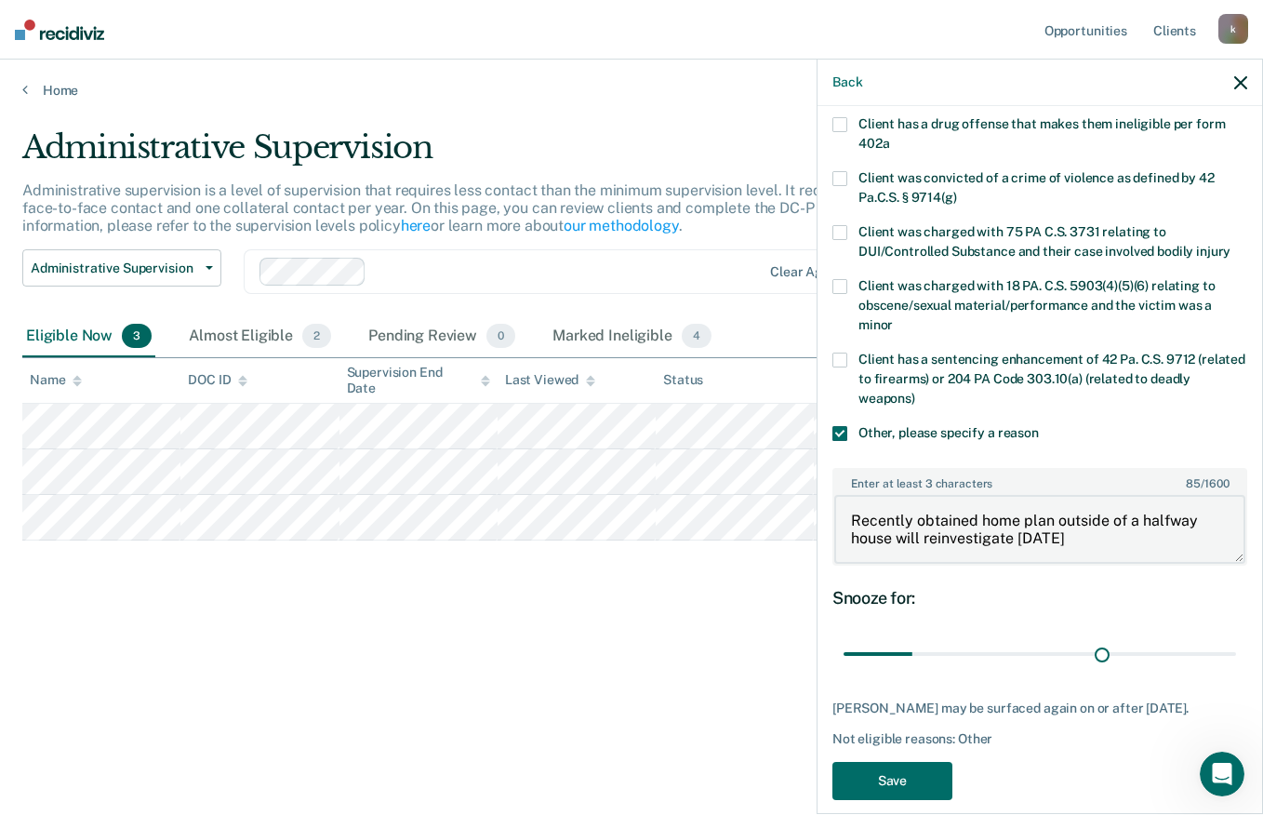
type input "120"
type textarea "Recently obtained home plan outside of a halfway house will reinvestigate [DATE]"
click at [899, 799] on button "Save" at bounding box center [892, 781] width 120 height 38
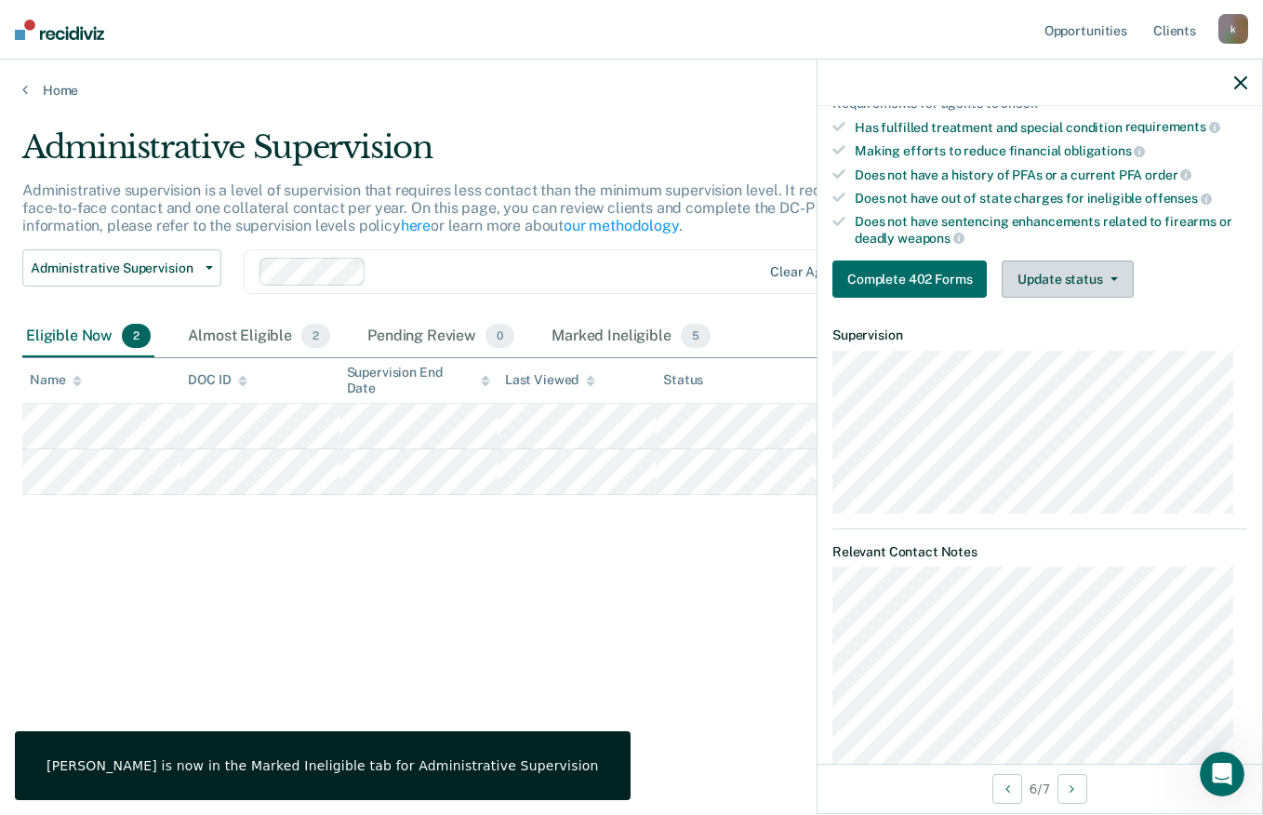
click at [1112, 277] on icon "button" at bounding box center [1113, 279] width 7 height 4
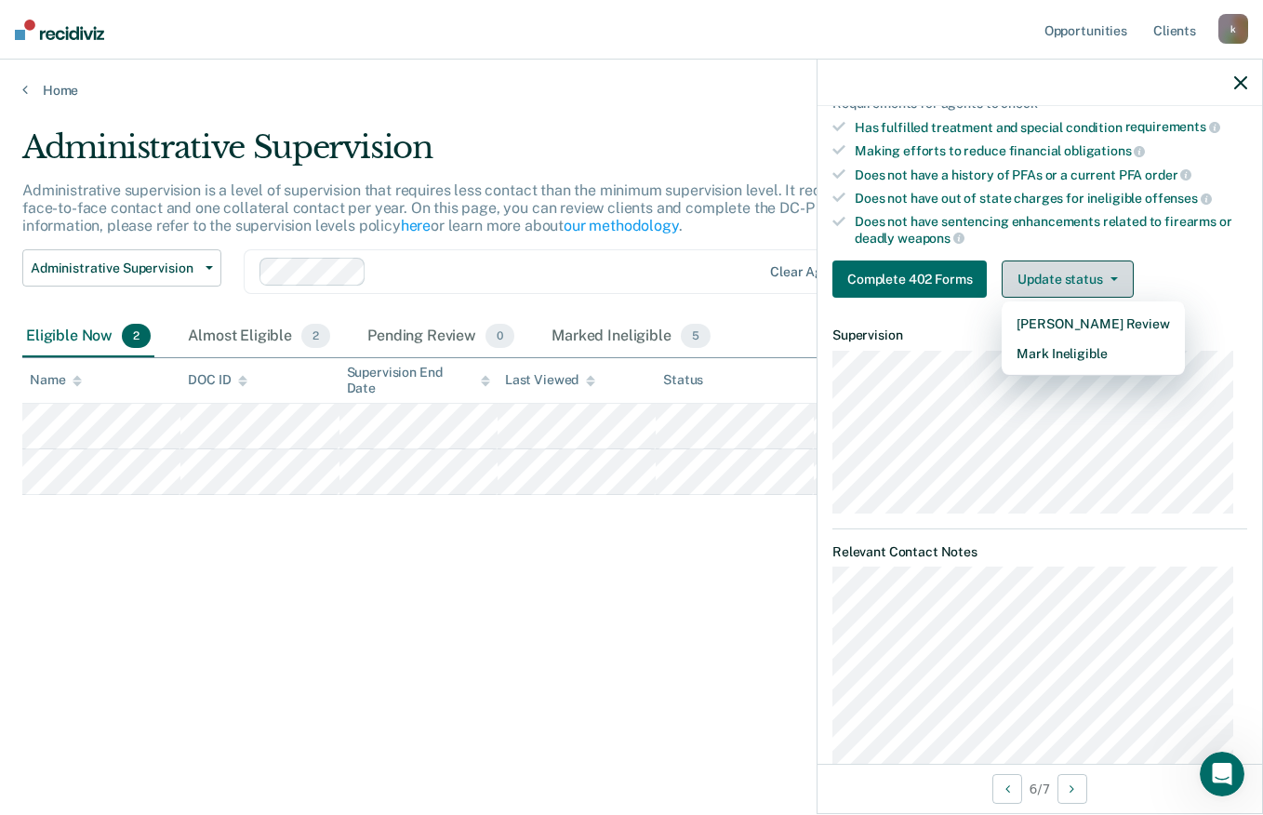
click at [1121, 362] on button "Mark Ineligible" at bounding box center [1093, 354] width 182 height 30
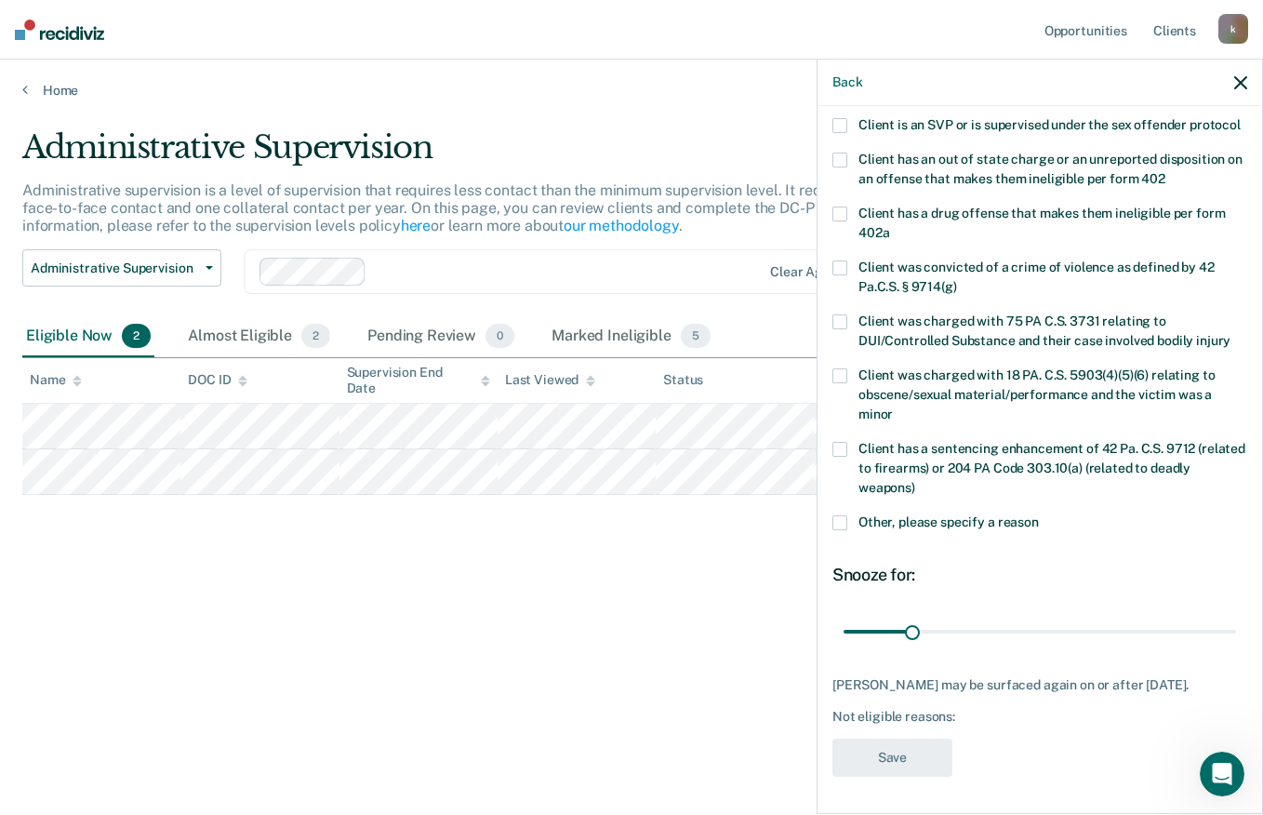
click at [976, 530] on label "Other, please specify a reason" at bounding box center [1039, 525] width 415 height 20
click at [1039, 515] on input "Other, please specify a reason" at bounding box center [1039, 515] width 0 height 0
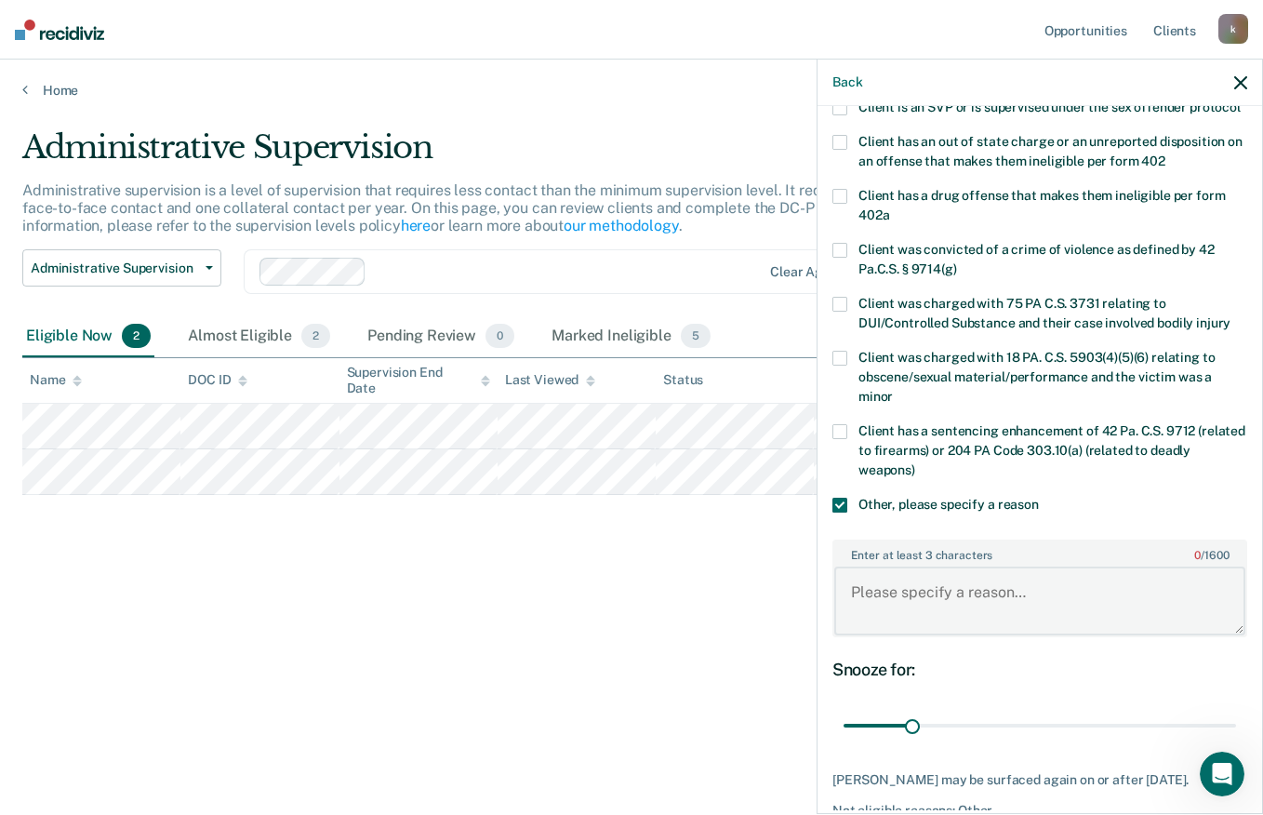
click at [1000, 614] on textarea "Enter at least 3 characters 0 / 1600" at bounding box center [1039, 600] width 411 height 69
type textarea "in the process of changing home plans, having issues with [PERSON_NAME]'s mothe…"
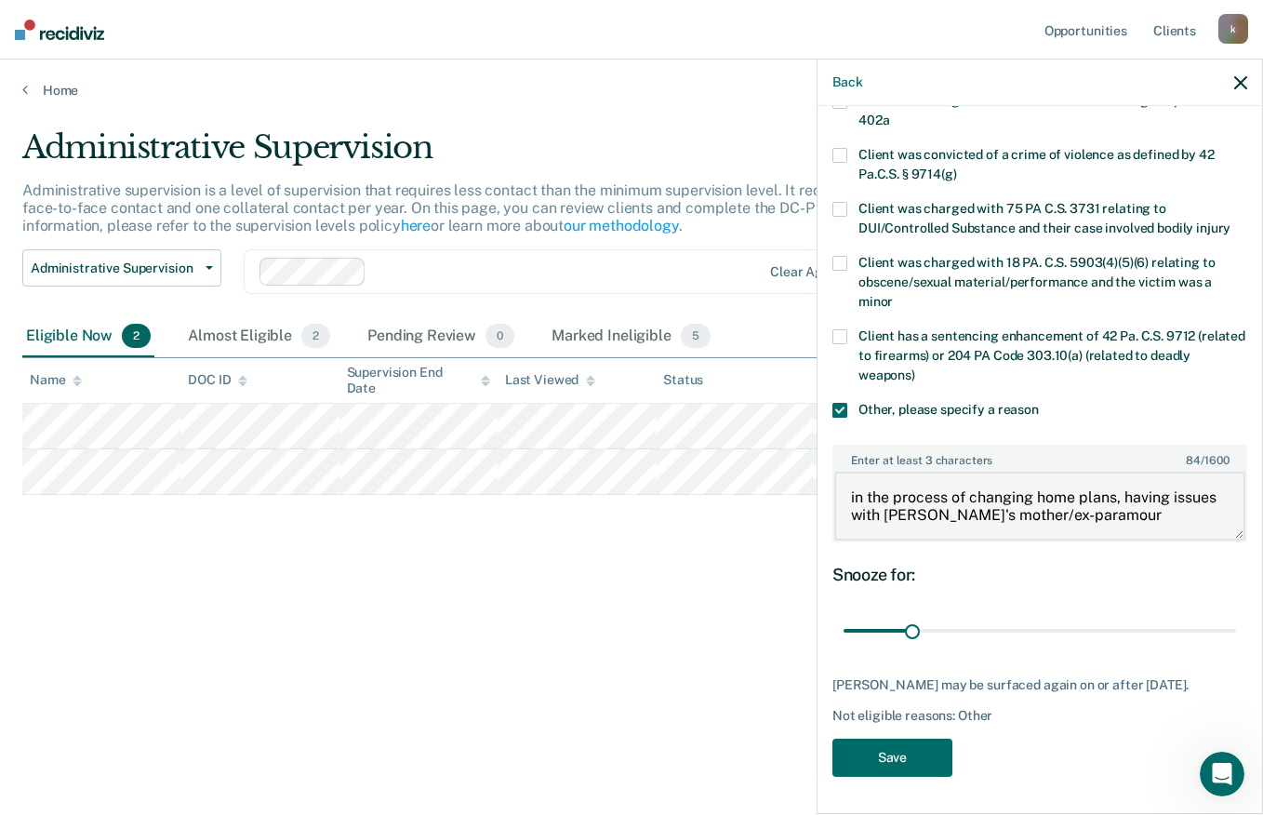
scroll to position [382, 0]
type input "52"
type textarea "in the process of changing home plans, having issues with [PERSON_NAME]'s mothe…"
click at [906, 775] on button "Save" at bounding box center [892, 757] width 120 height 38
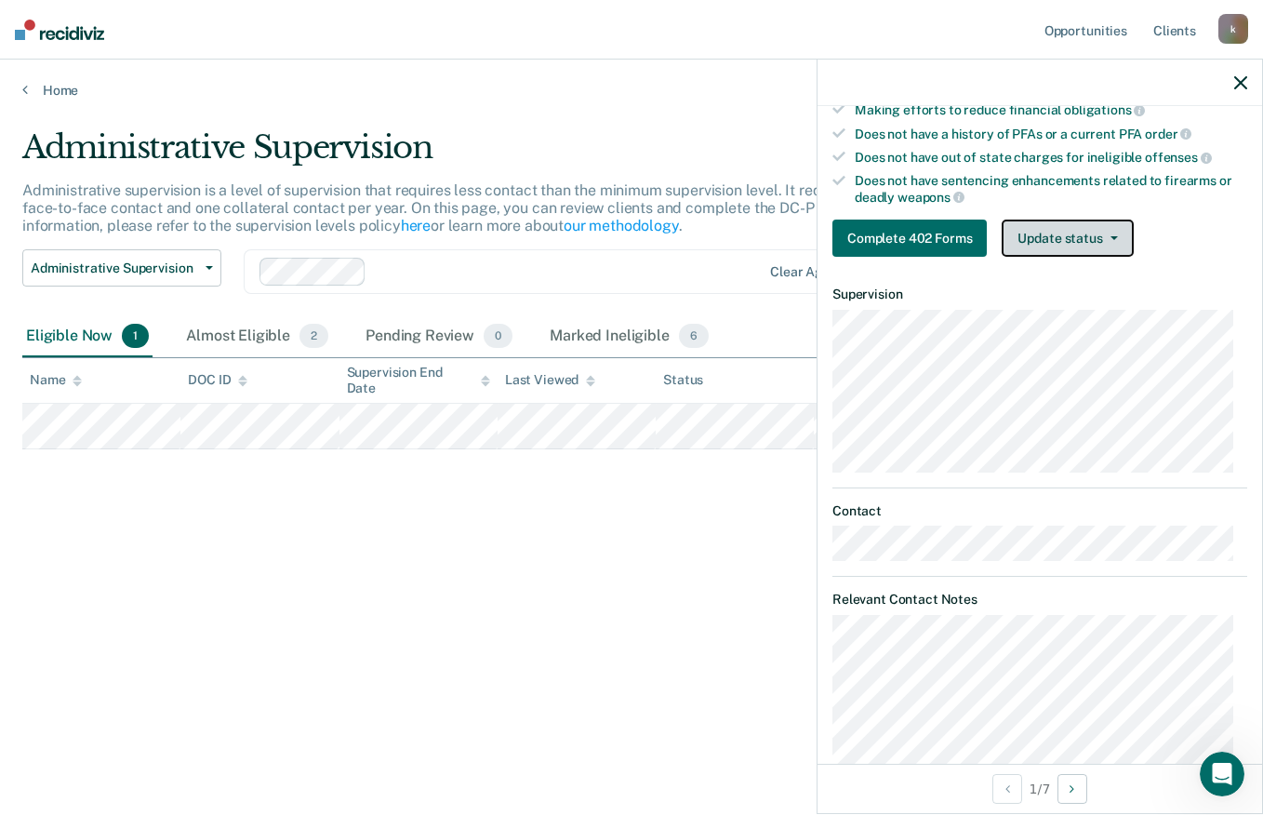
click at [1098, 233] on button "Update status" at bounding box center [1067, 237] width 131 height 37
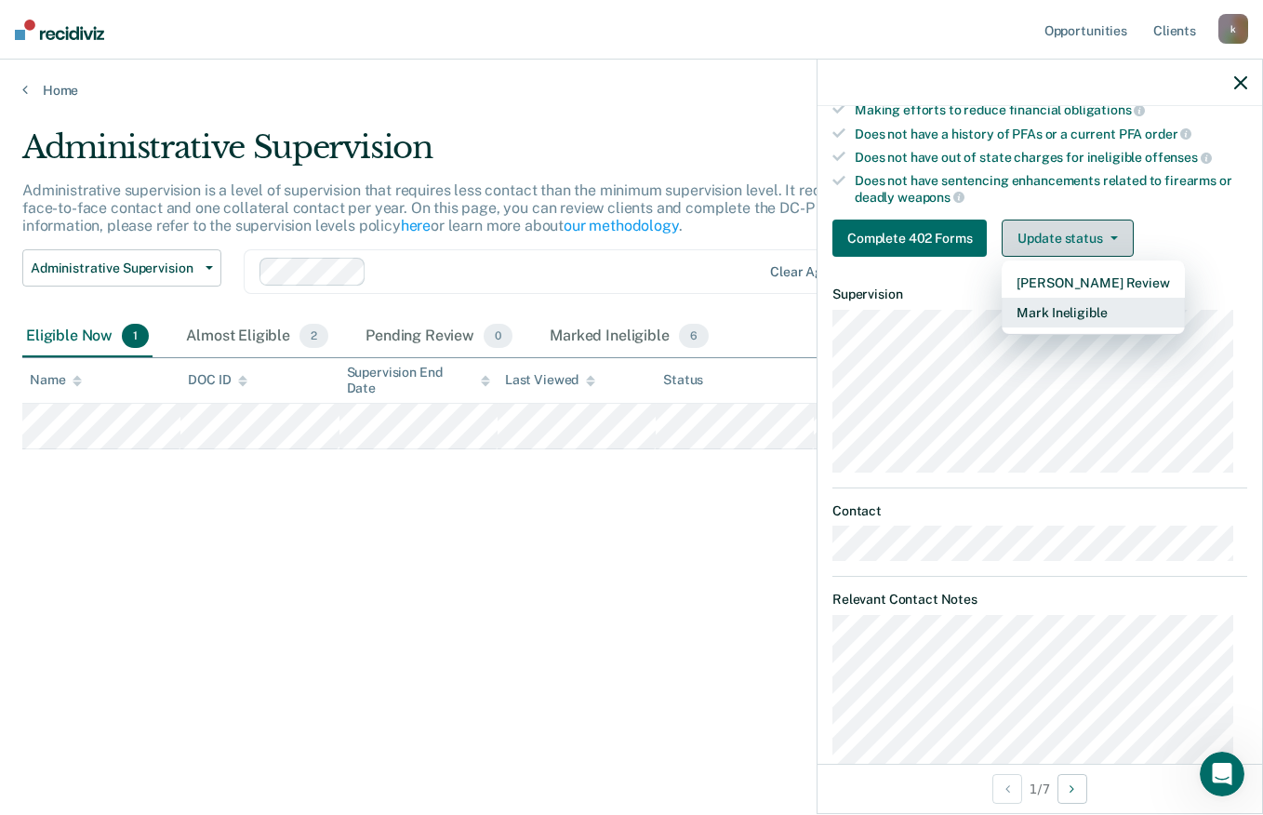
click at [1108, 316] on button "Mark Ineligible" at bounding box center [1093, 313] width 182 height 30
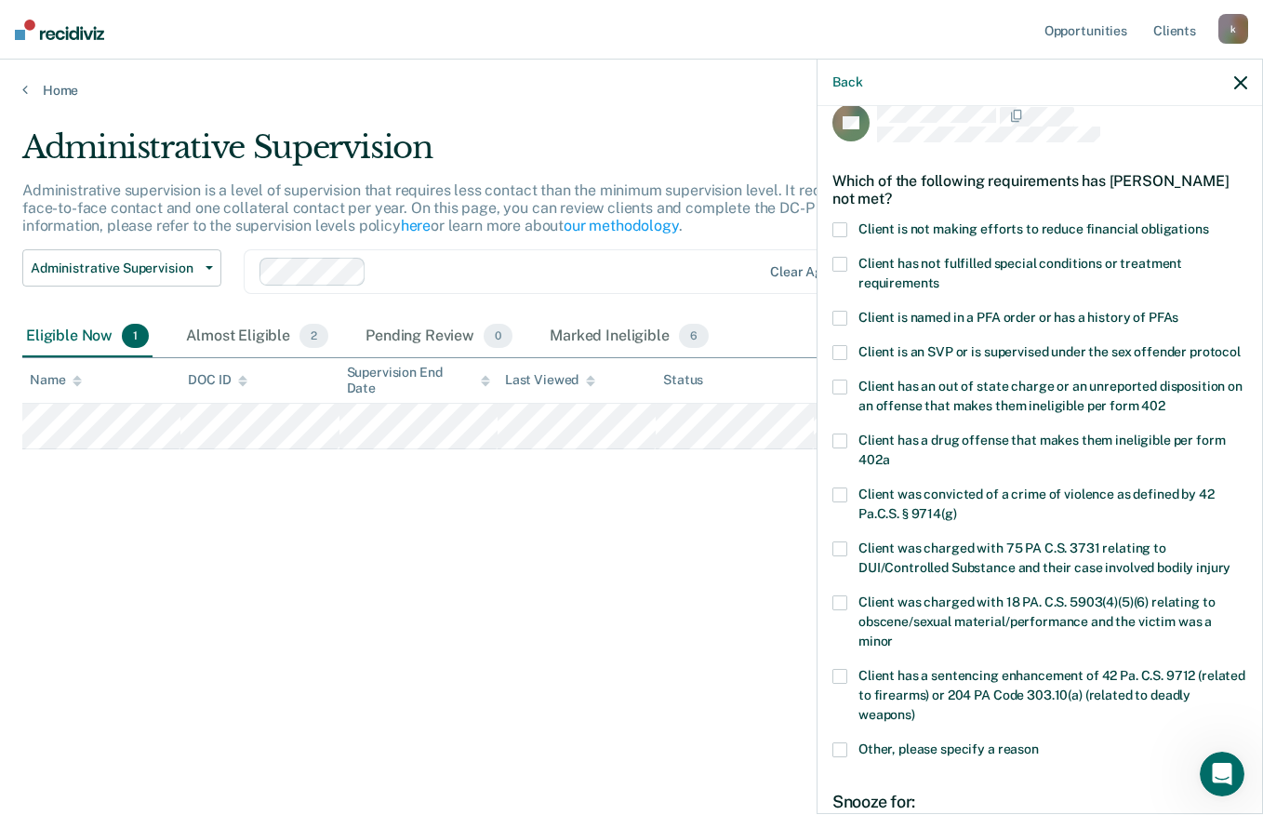
scroll to position [0, 0]
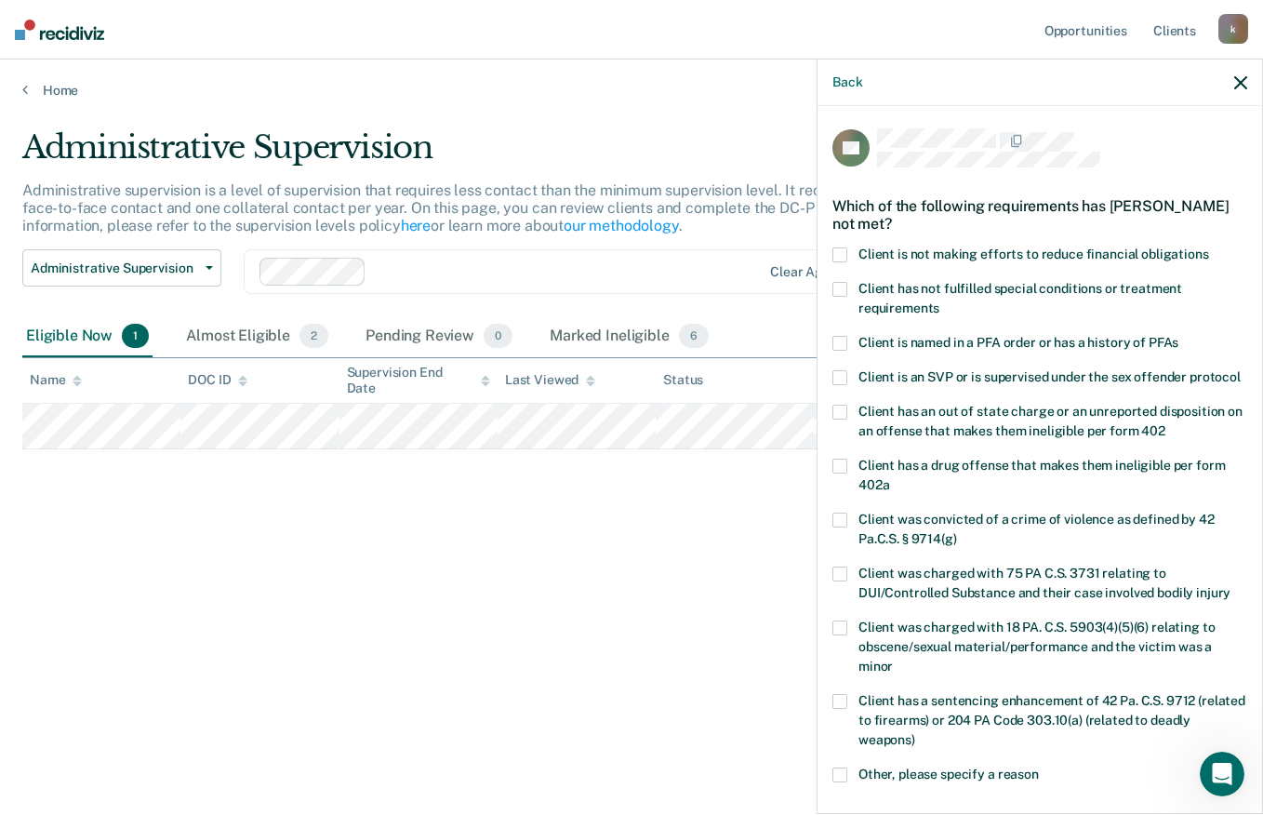
click at [1094, 299] on label "Client has not fulfilled special conditions or treatment requirements" at bounding box center [1039, 301] width 415 height 39
click at [939, 301] on input "Client has not fulfilled special conditions or treatment requirements" at bounding box center [939, 301] width 0 height 0
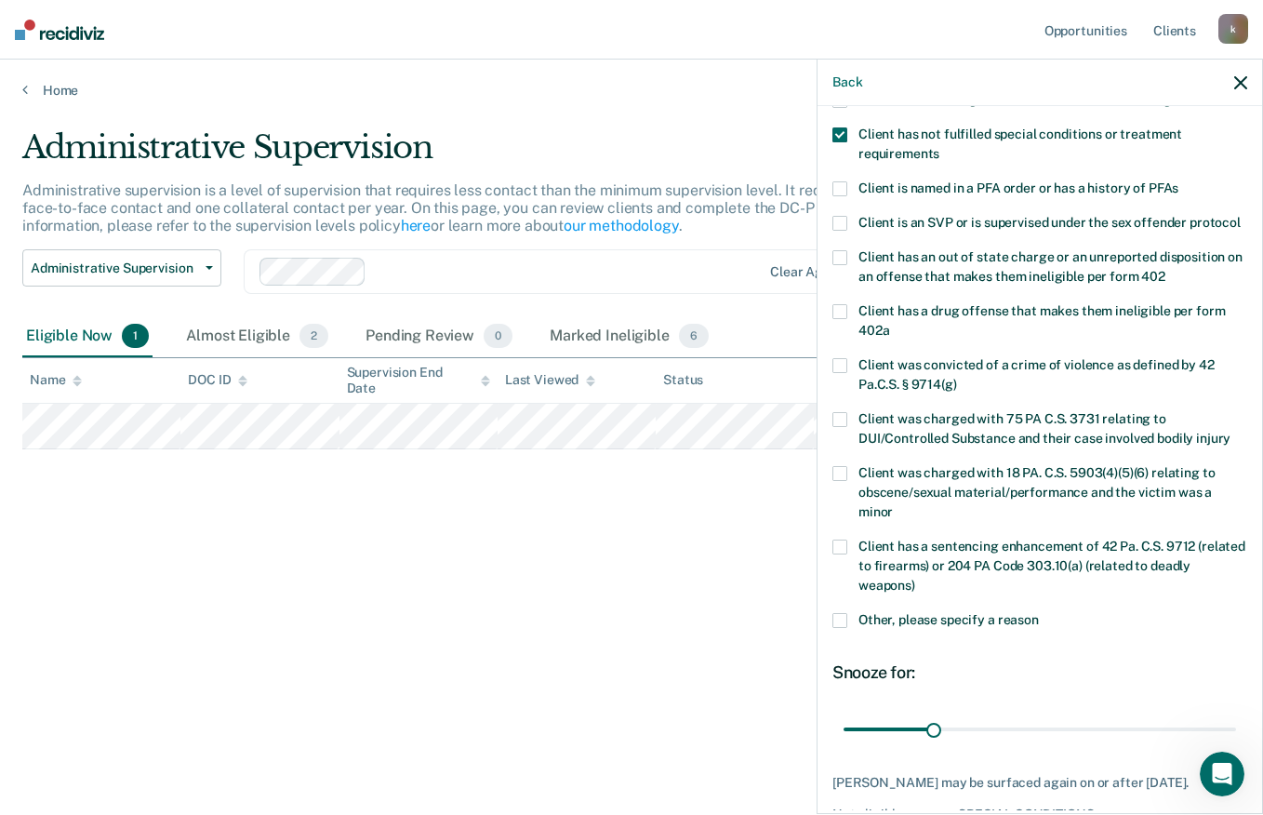
scroll to position [286, 0]
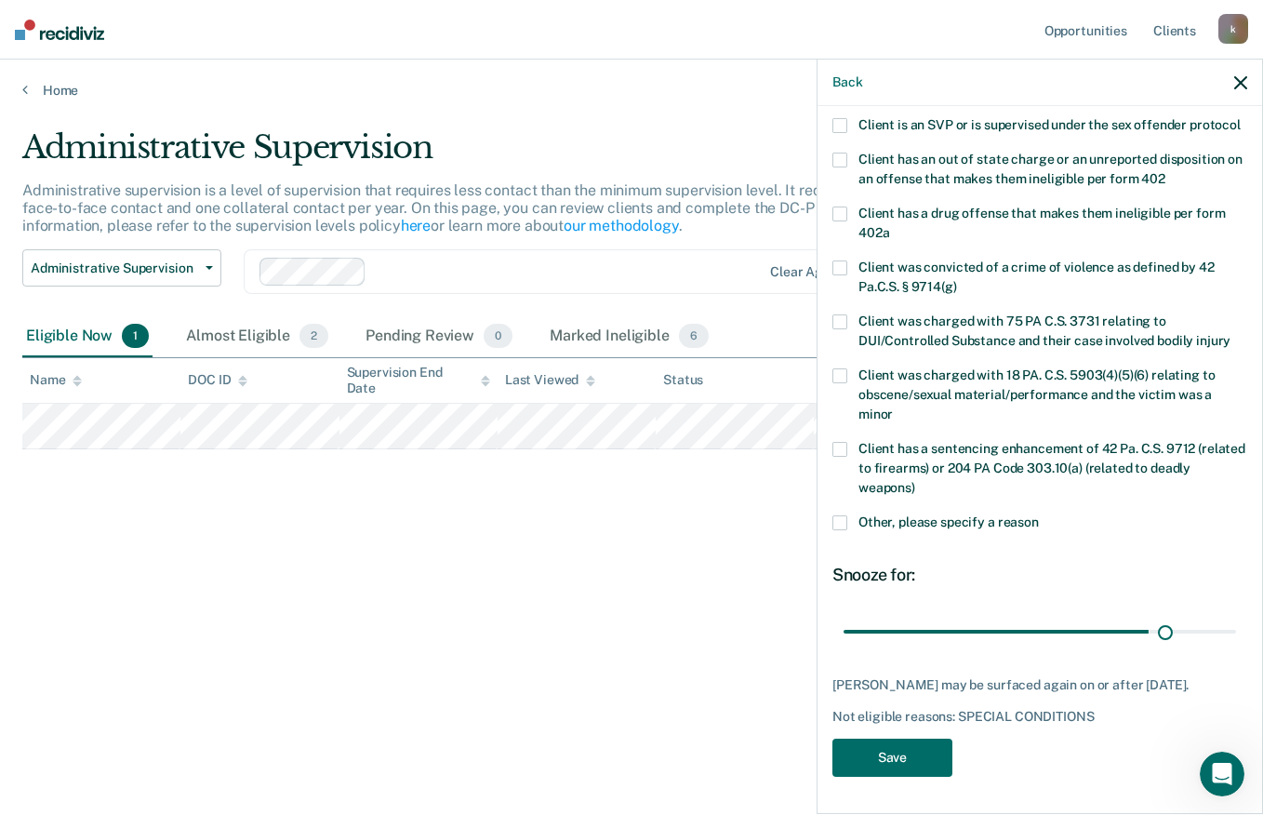
type input "114"
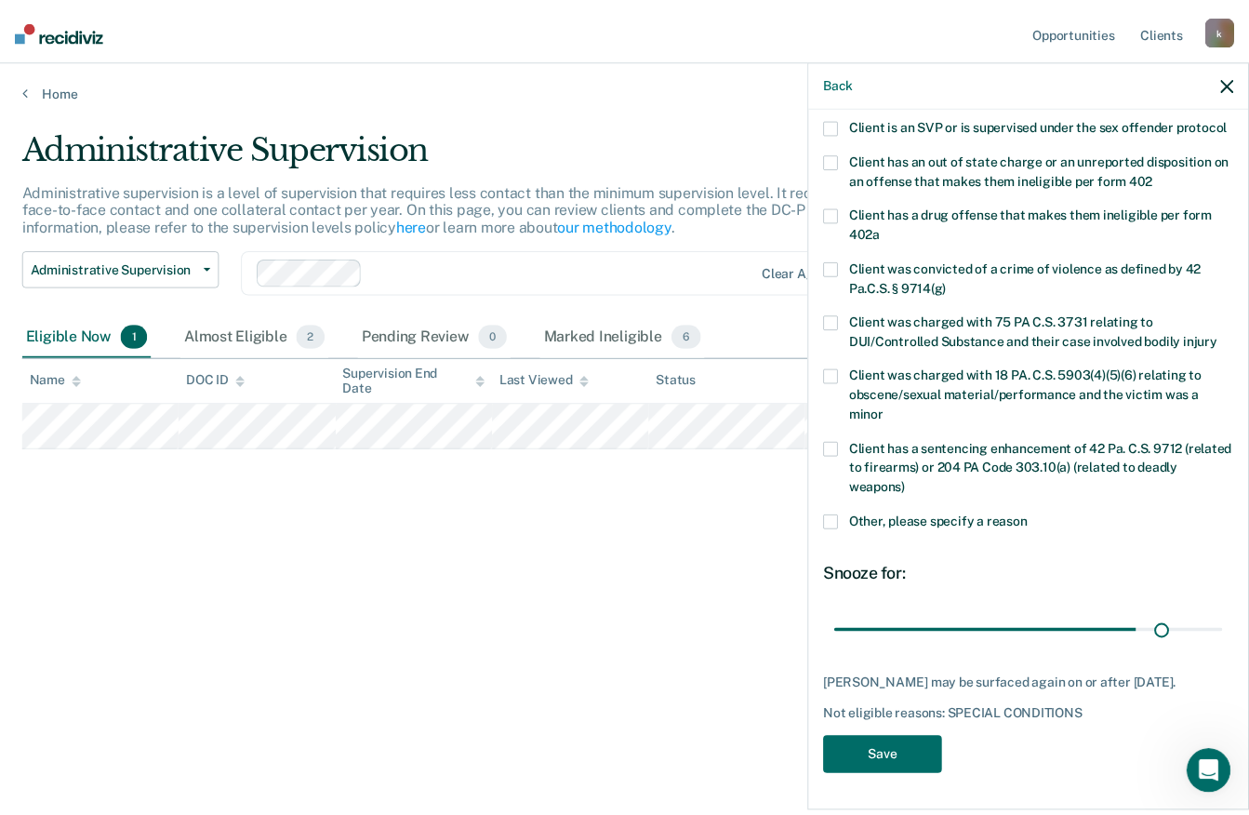
scroll to position [270, 0]
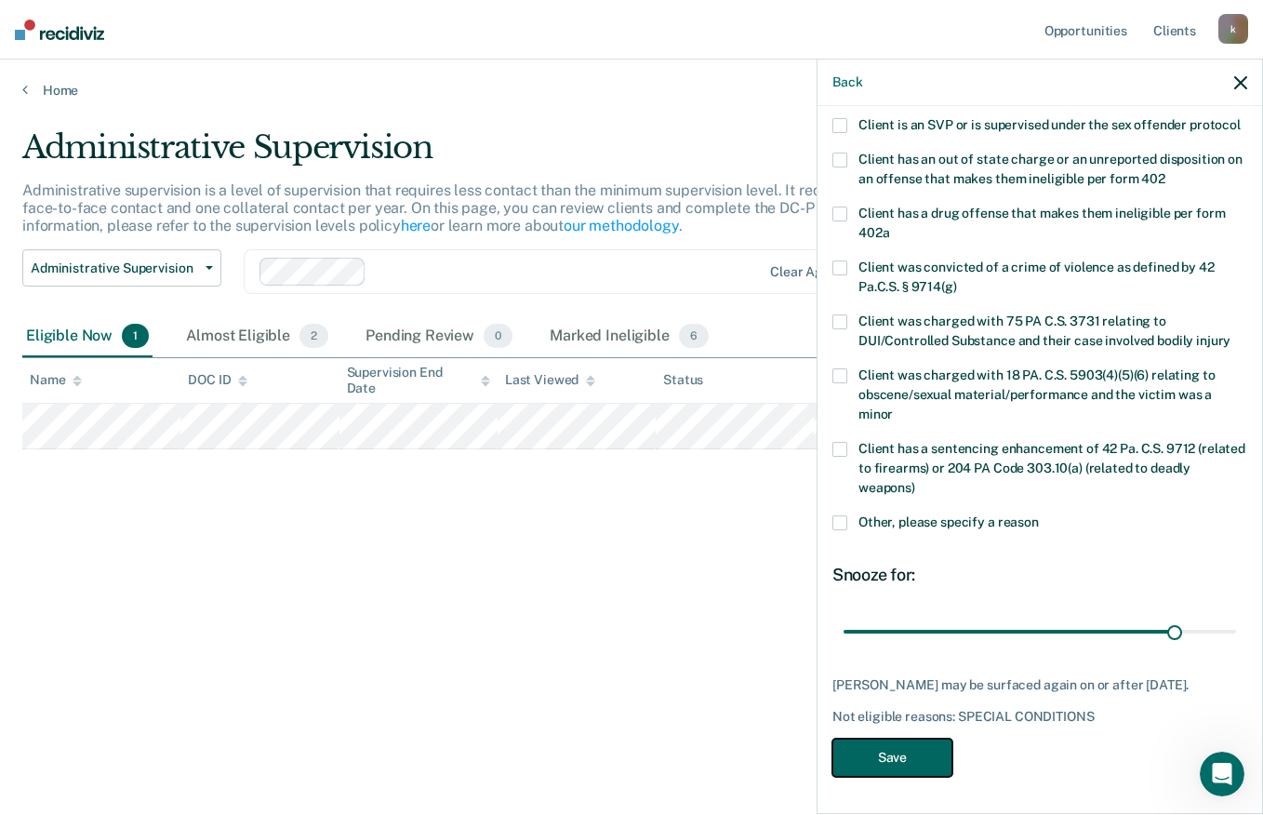
click at [905, 749] on button "Save" at bounding box center [892, 757] width 120 height 38
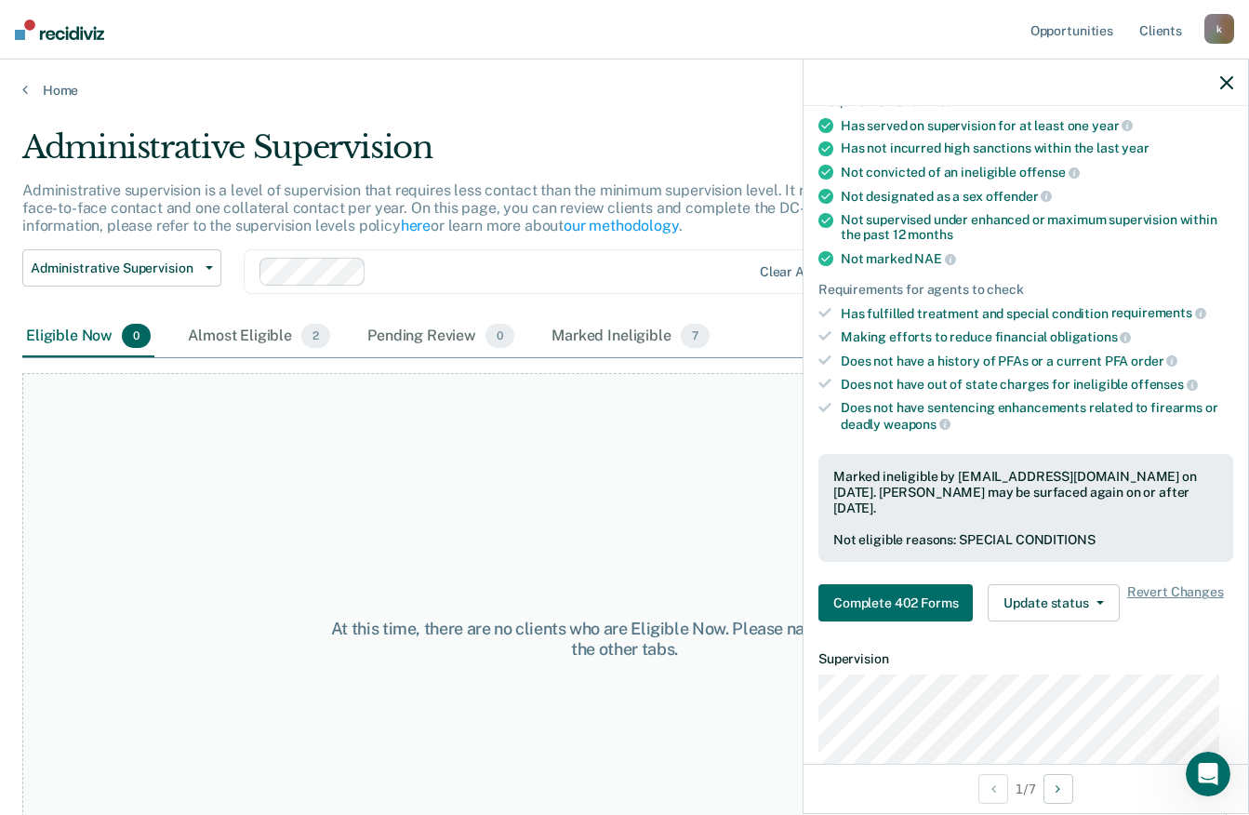
scroll to position [0, 0]
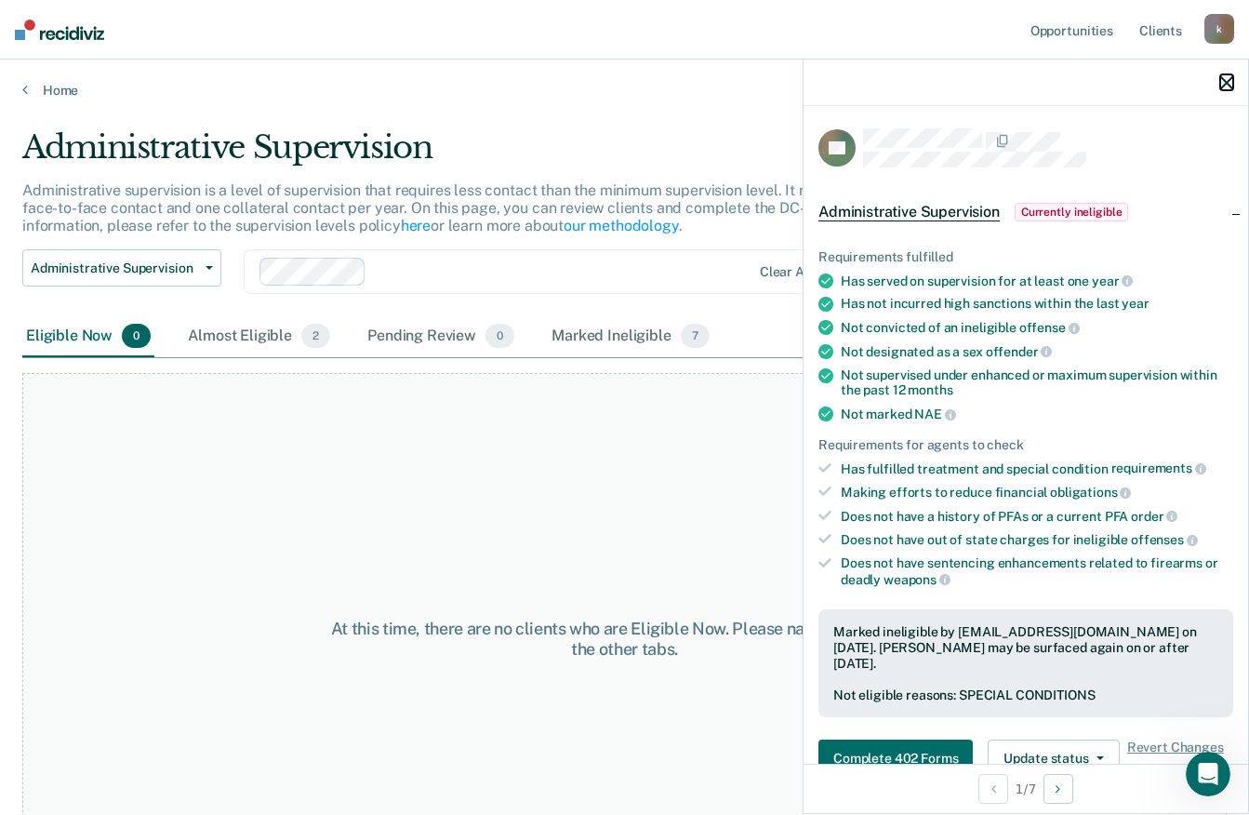
click at [1231, 84] on icon "button" at bounding box center [1226, 82] width 13 height 13
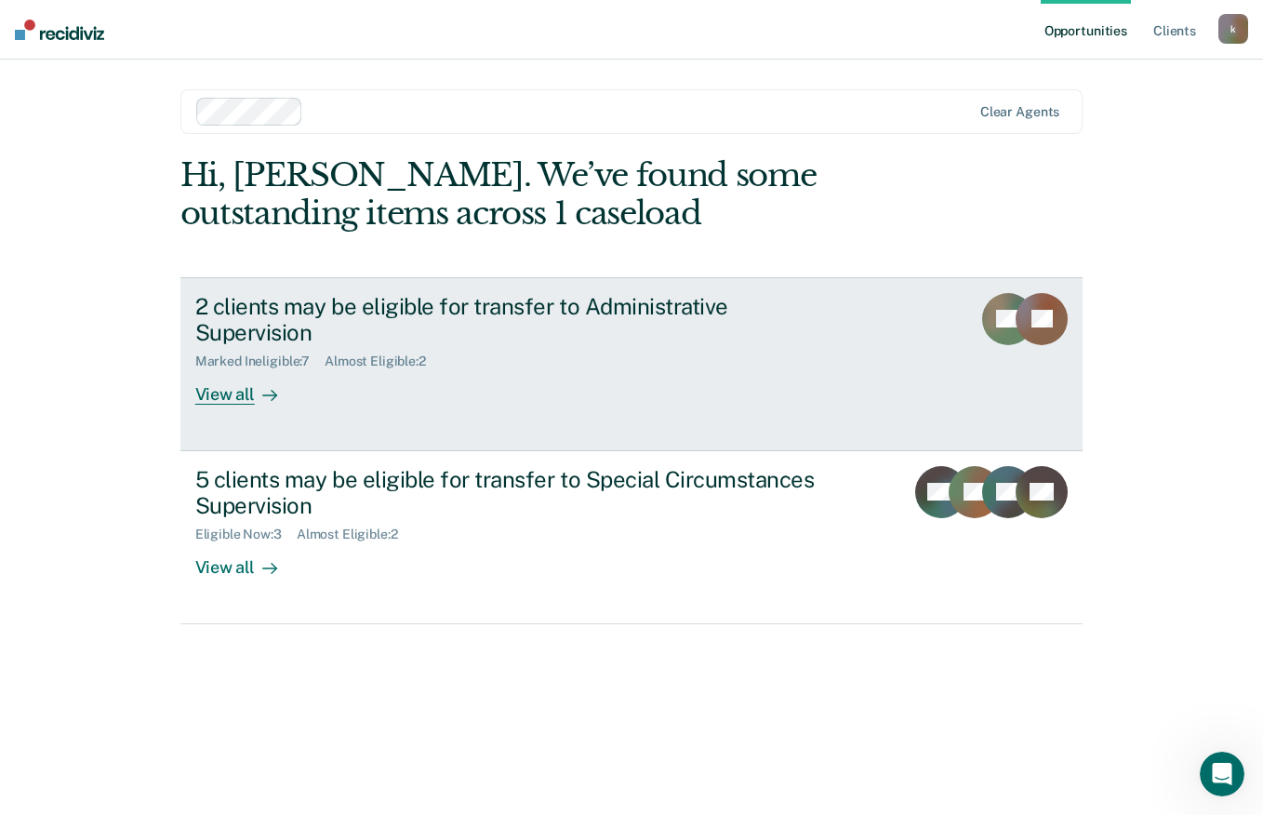
click at [1028, 318] on icon at bounding box center [1032, 299] width 72 height 67
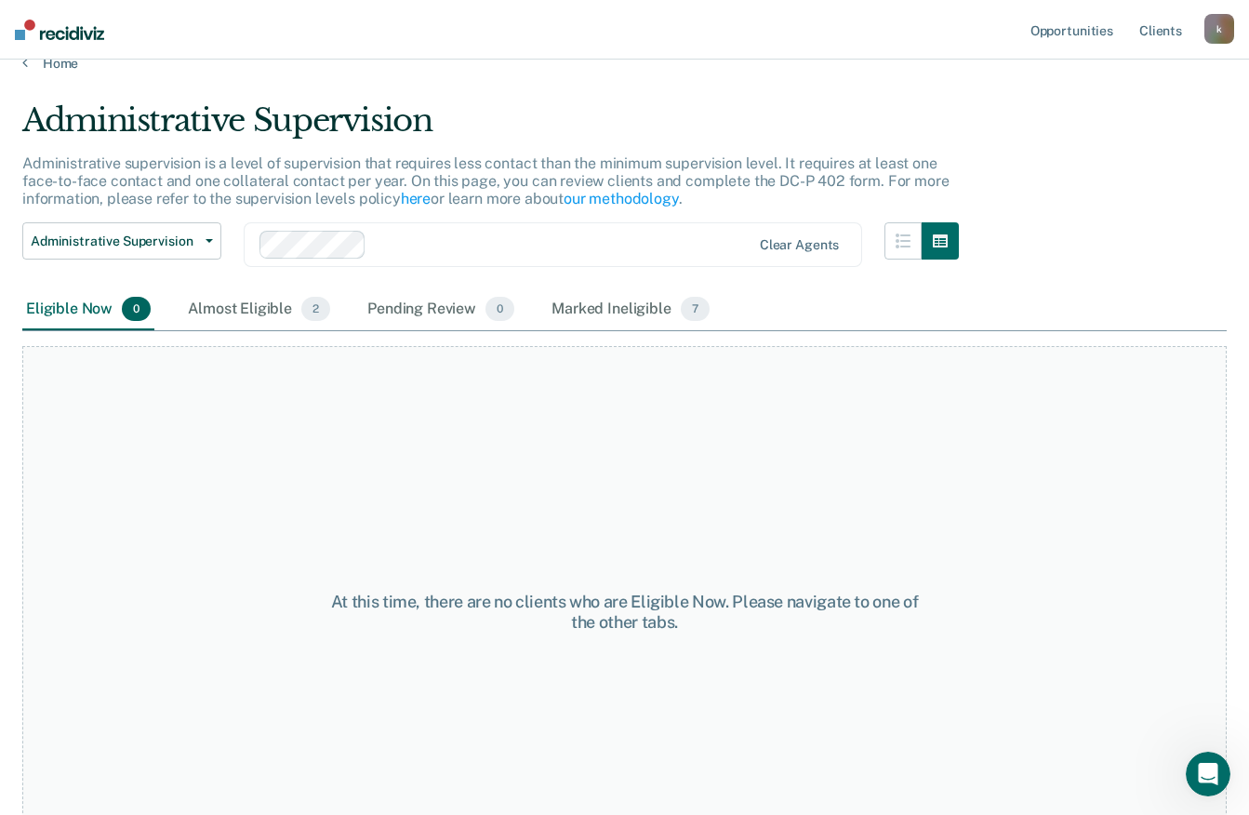
scroll to position [90, 0]
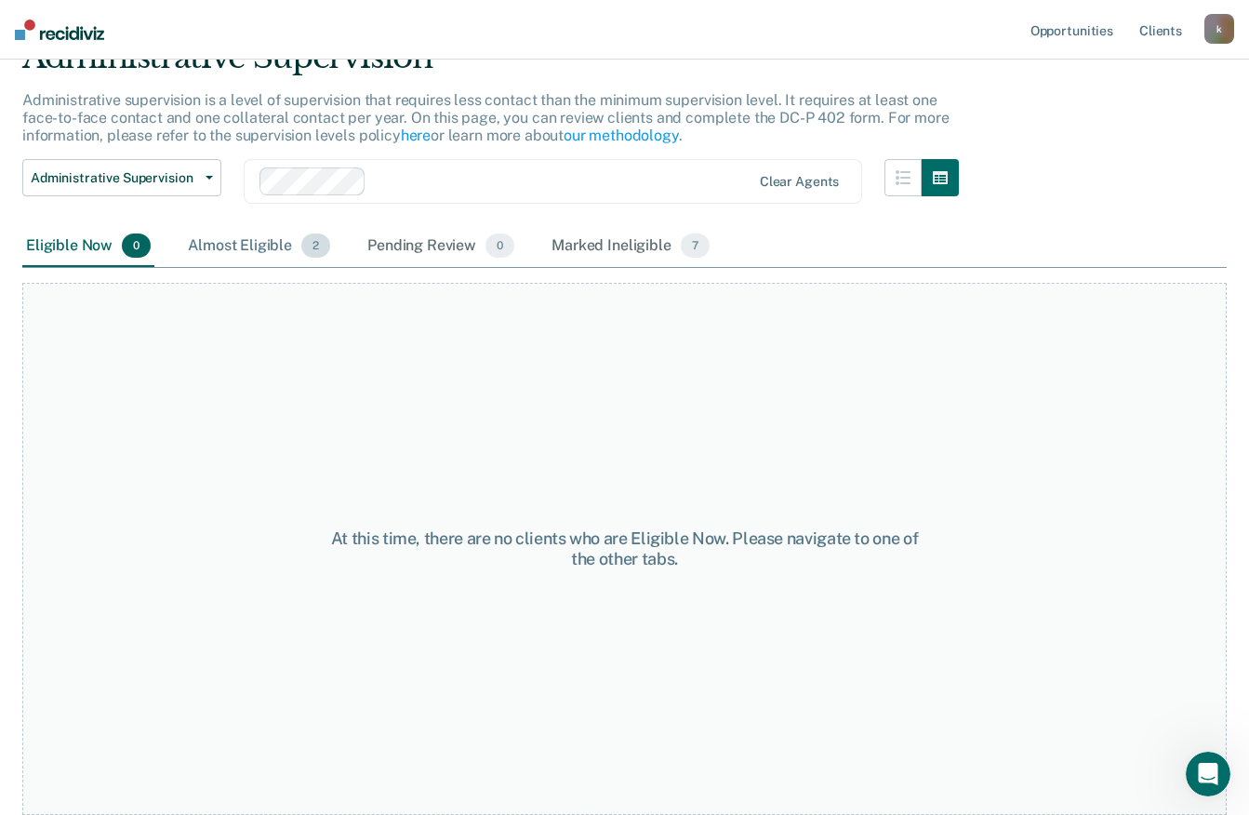
click at [252, 250] on div "Almost Eligible 2" at bounding box center [259, 246] width 150 height 41
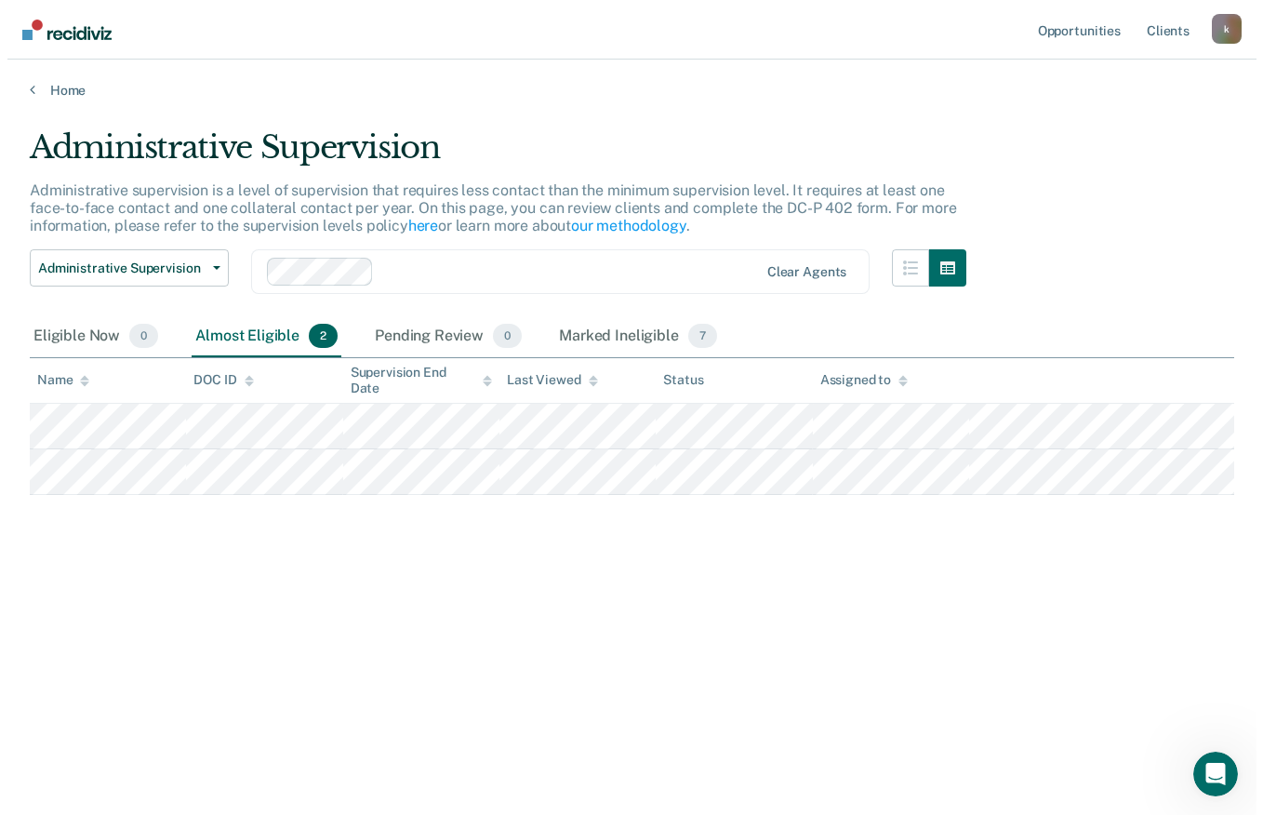
scroll to position [0, 0]
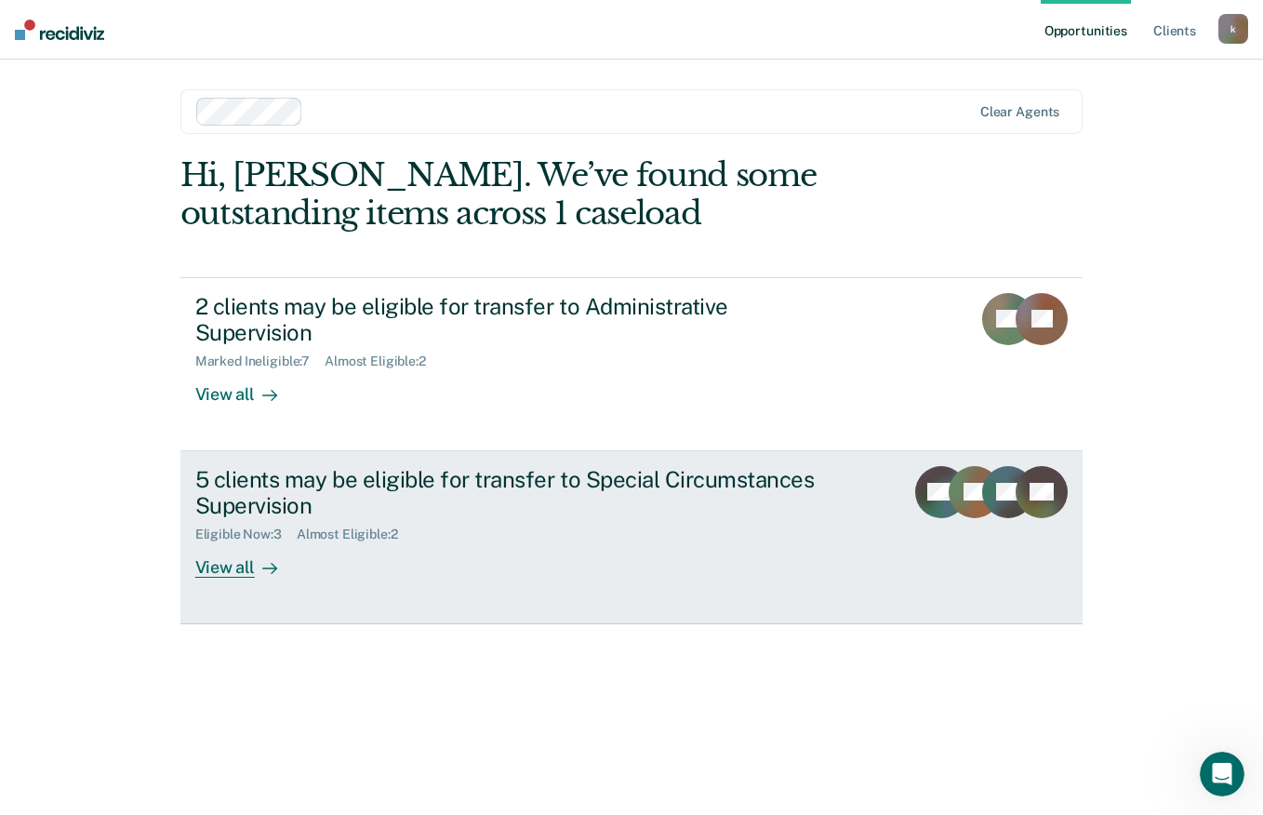
click at [1040, 526] on div "+ 2" at bounding box center [1042, 522] width 52 height 113
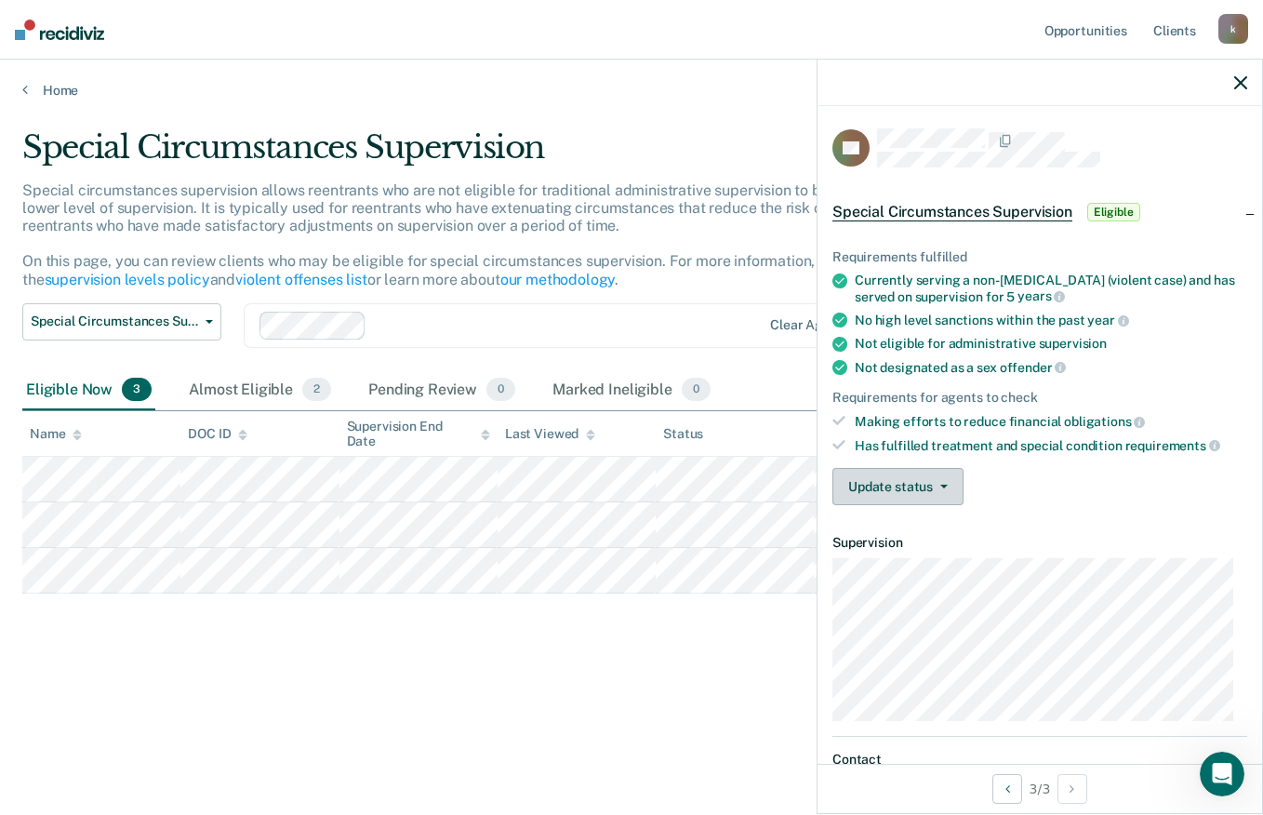
click at [940, 485] on icon "button" at bounding box center [943, 487] width 7 height 4
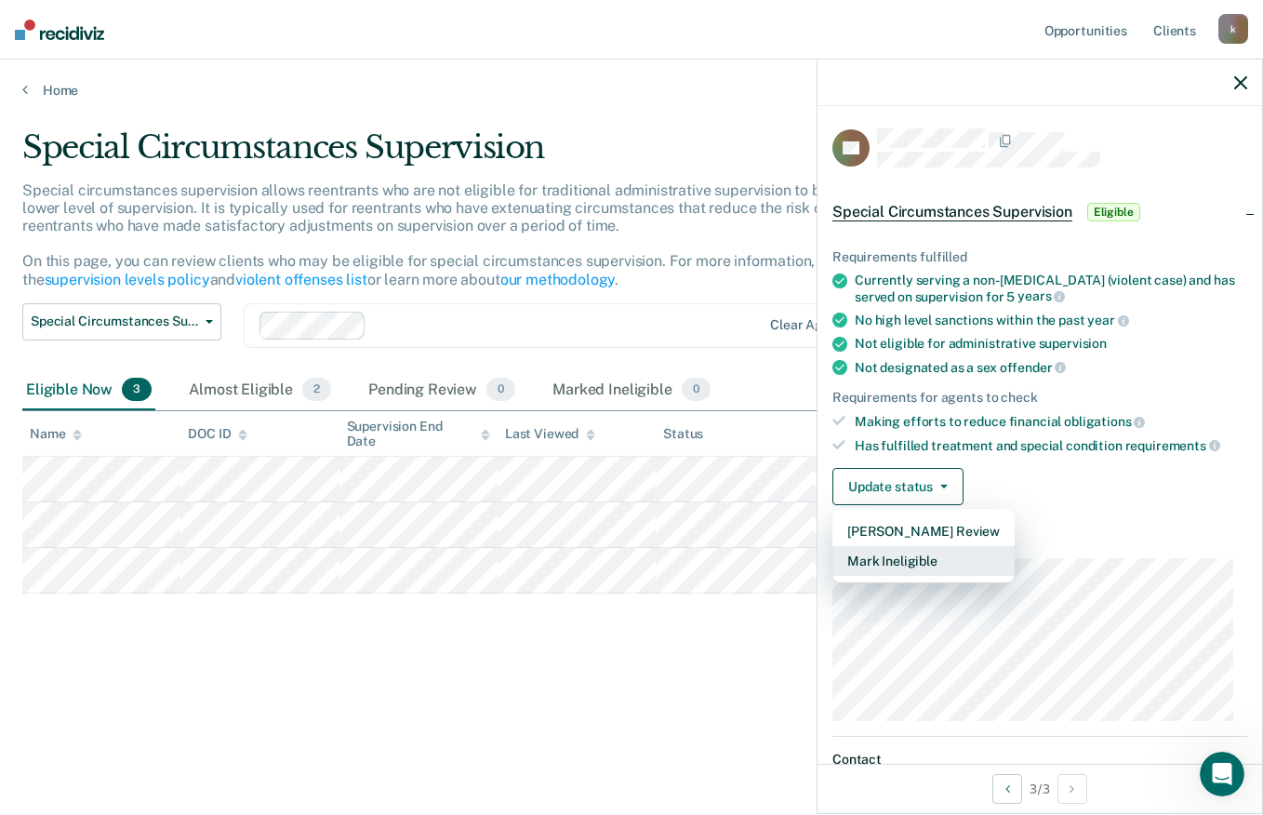
click at [966, 546] on button "Mark Ineligible" at bounding box center [923, 561] width 182 height 30
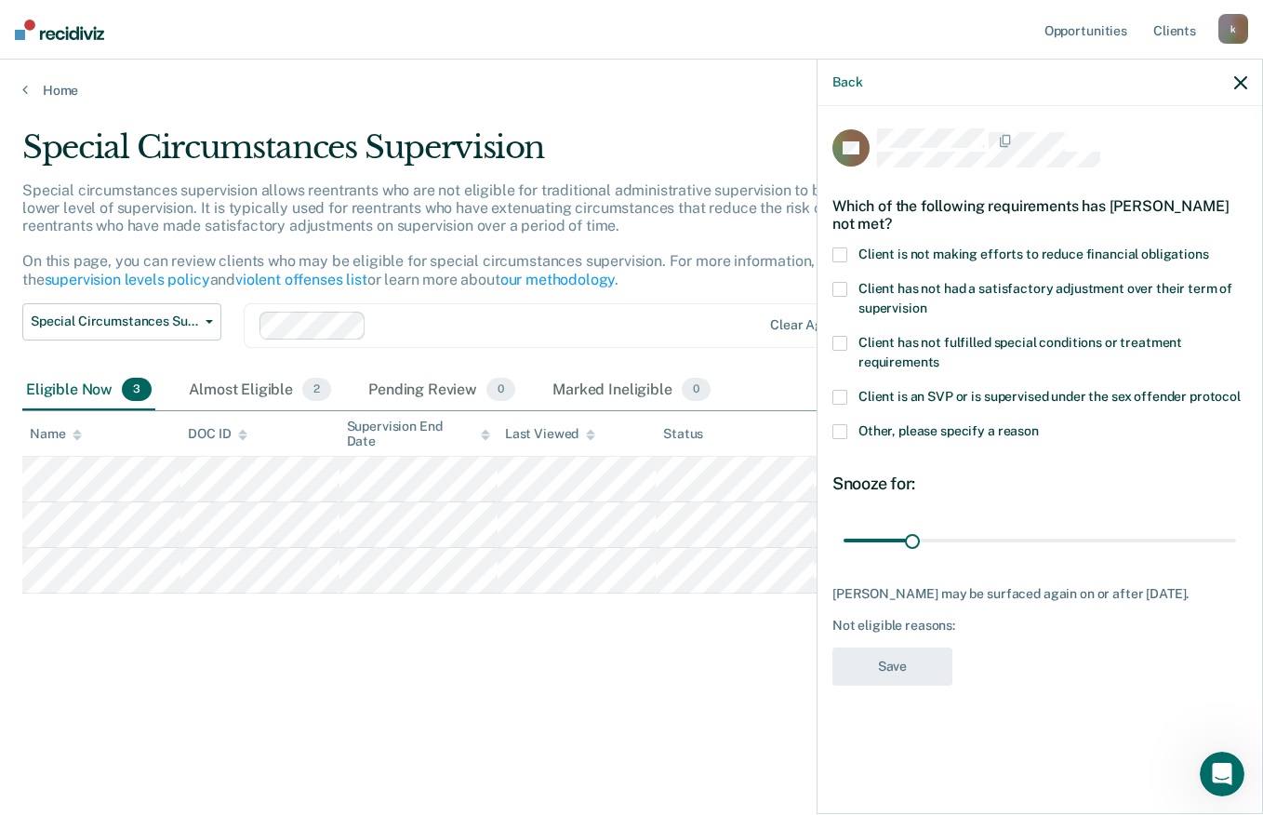
click at [1009, 436] on label "Other, please specify a reason" at bounding box center [1039, 434] width 415 height 20
click at [1039, 424] on input "Other, please specify a reason" at bounding box center [1039, 424] width 0 height 0
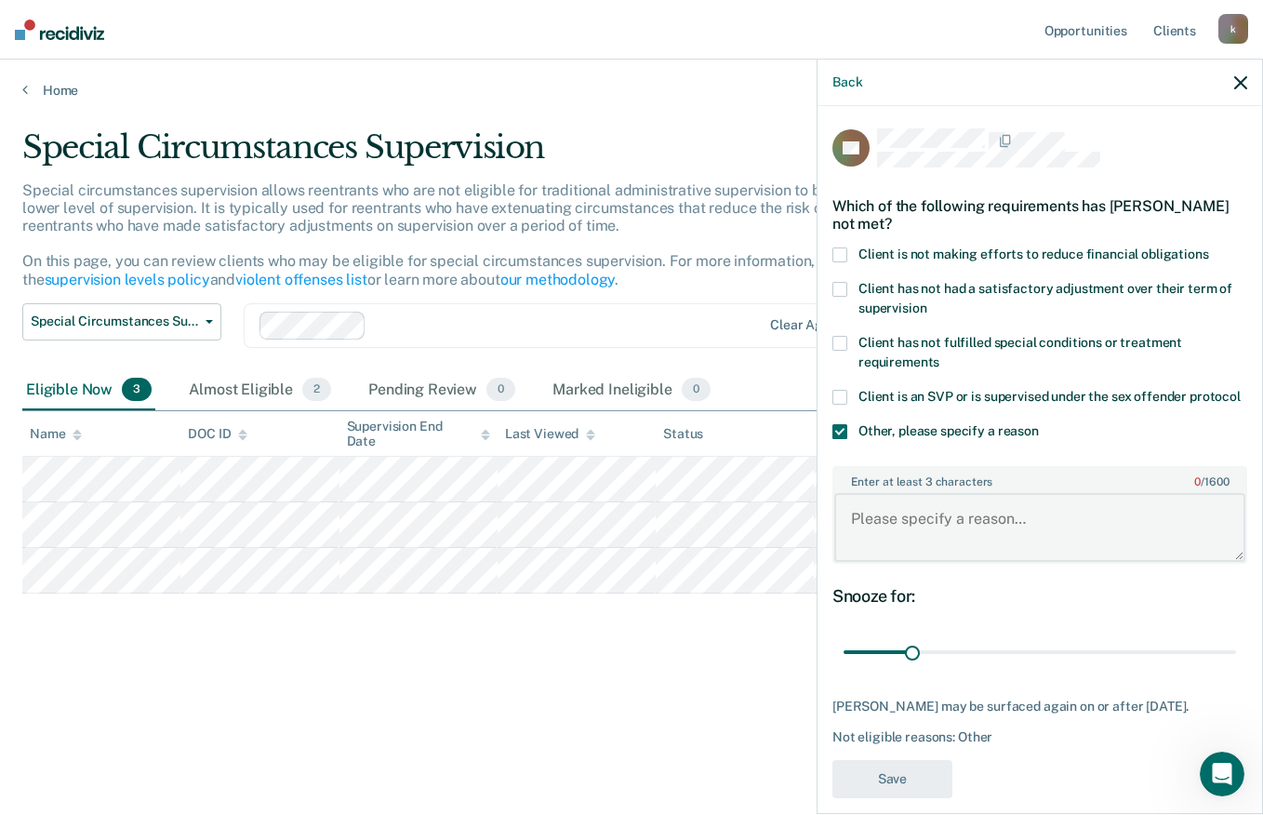
click at [1056, 543] on textarea "Enter at least 3 characters 0 / 1600" at bounding box center [1039, 527] width 411 height 69
type textarea "MAX case, offender should step down first"
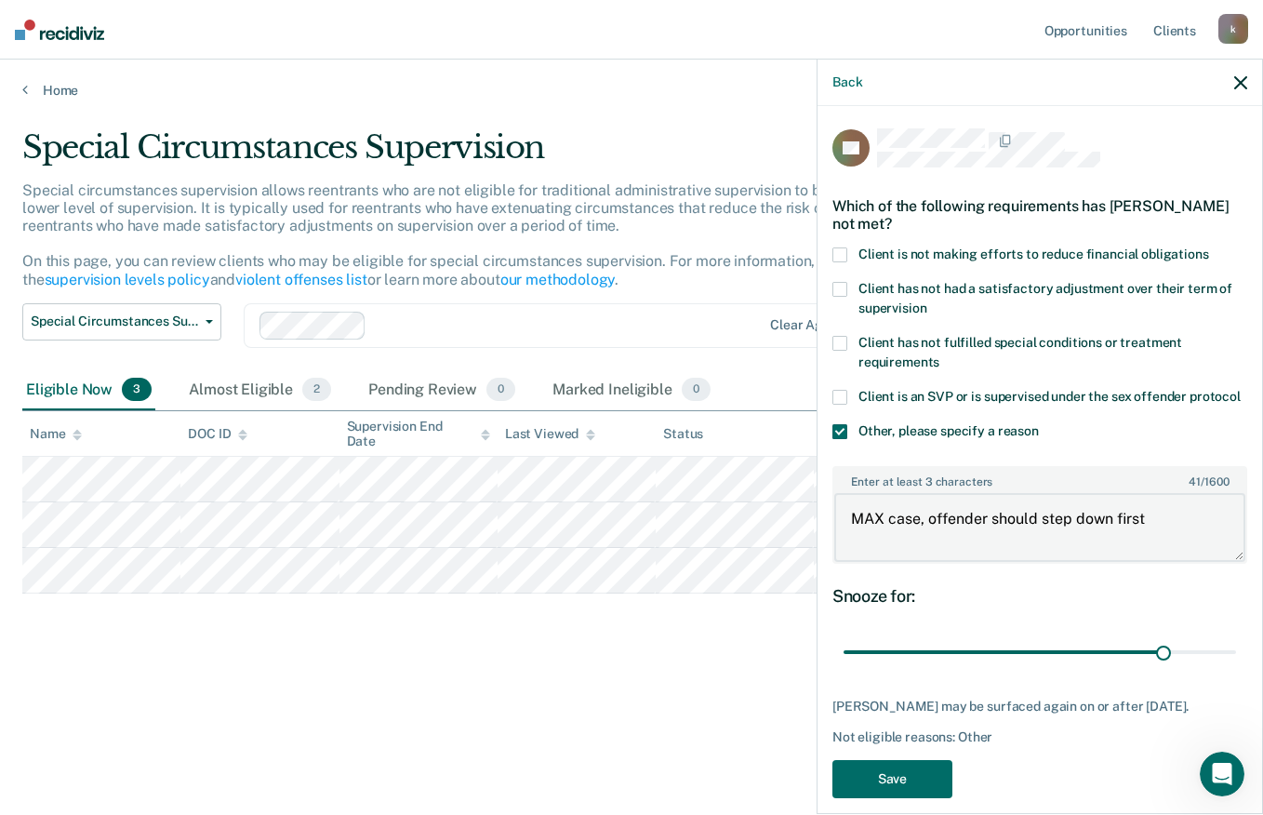
type input "149"
type textarea "MAX case, offender should step down first"
click at [901, 798] on button "Save" at bounding box center [892, 779] width 120 height 38
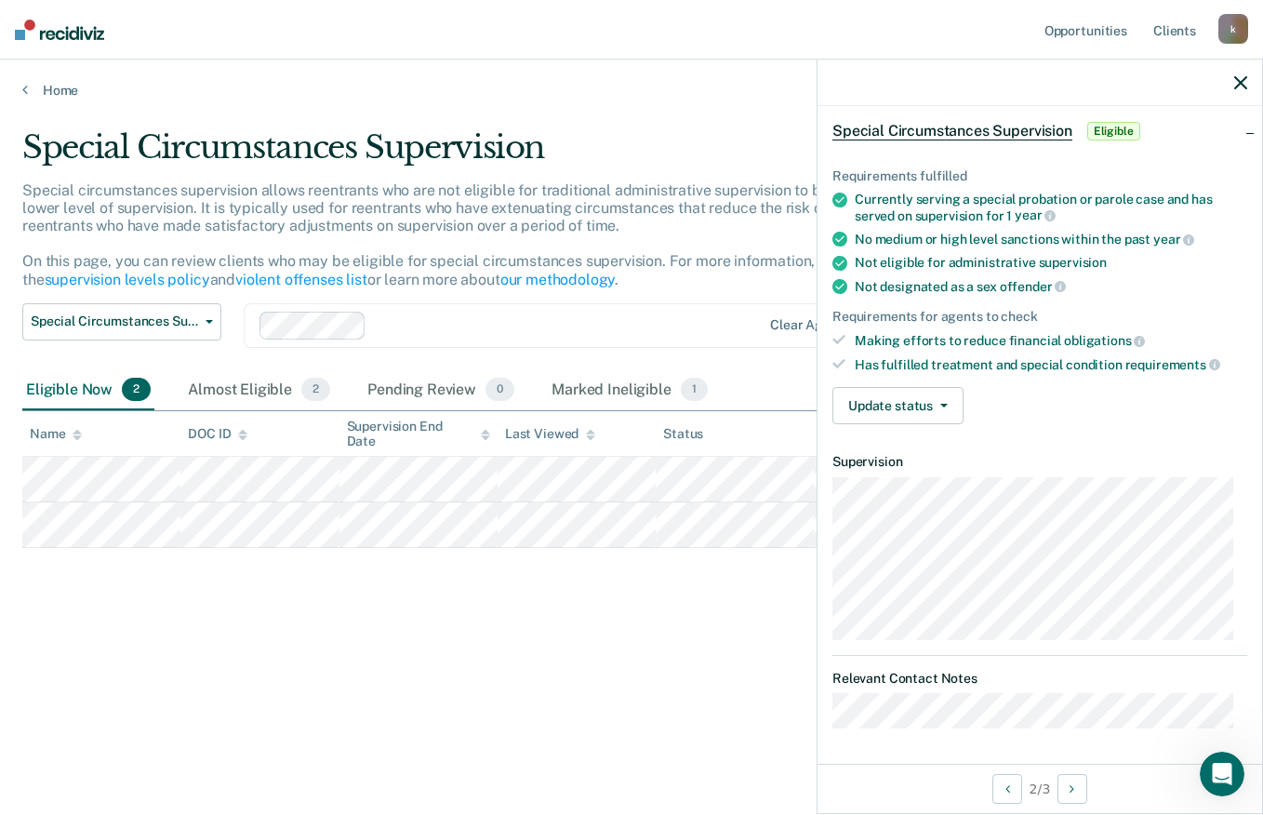
scroll to position [312, 0]
